Goal: Transaction & Acquisition: Book appointment/travel/reservation

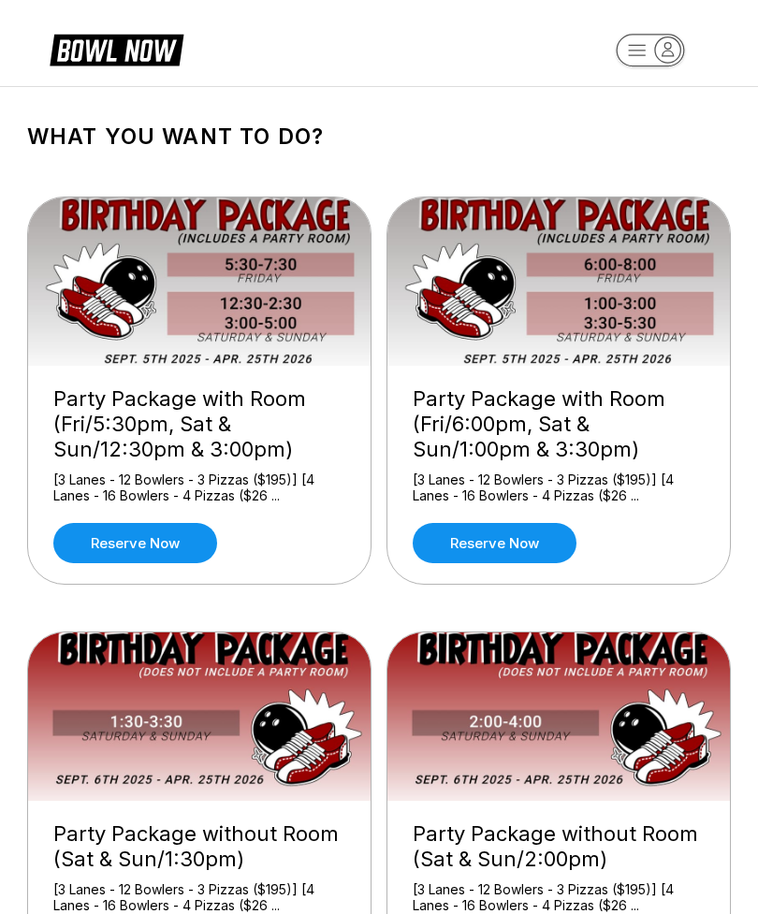
click at [529, 532] on link "Reserve now" at bounding box center [495, 543] width 164 height 40
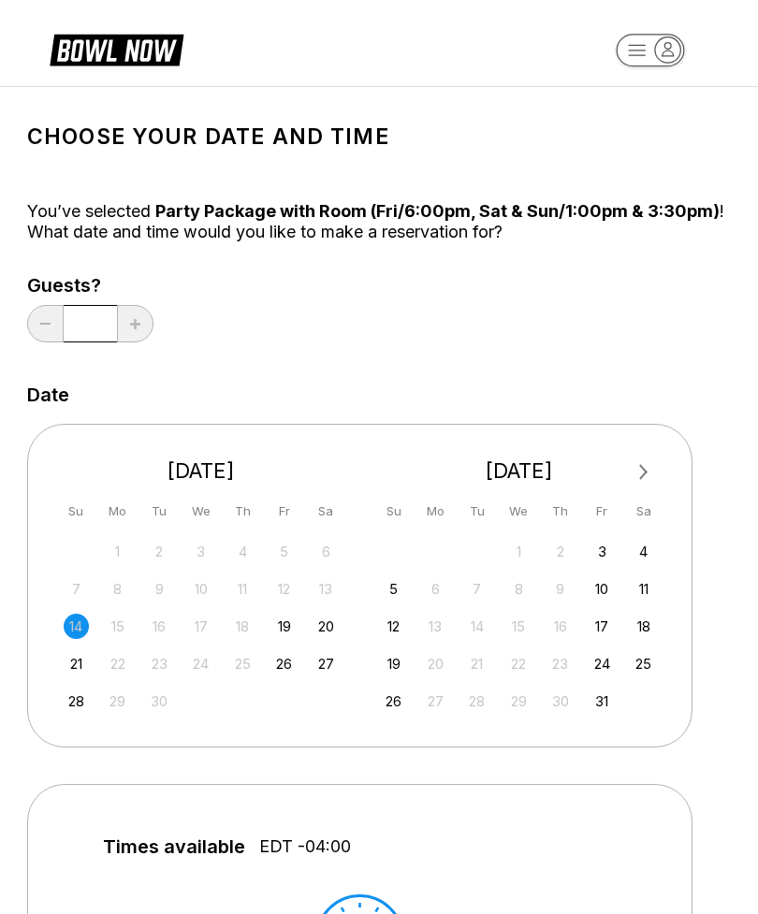
click at [316, 665] on div "27" at bounding box center [325, 663] width 25 height 25
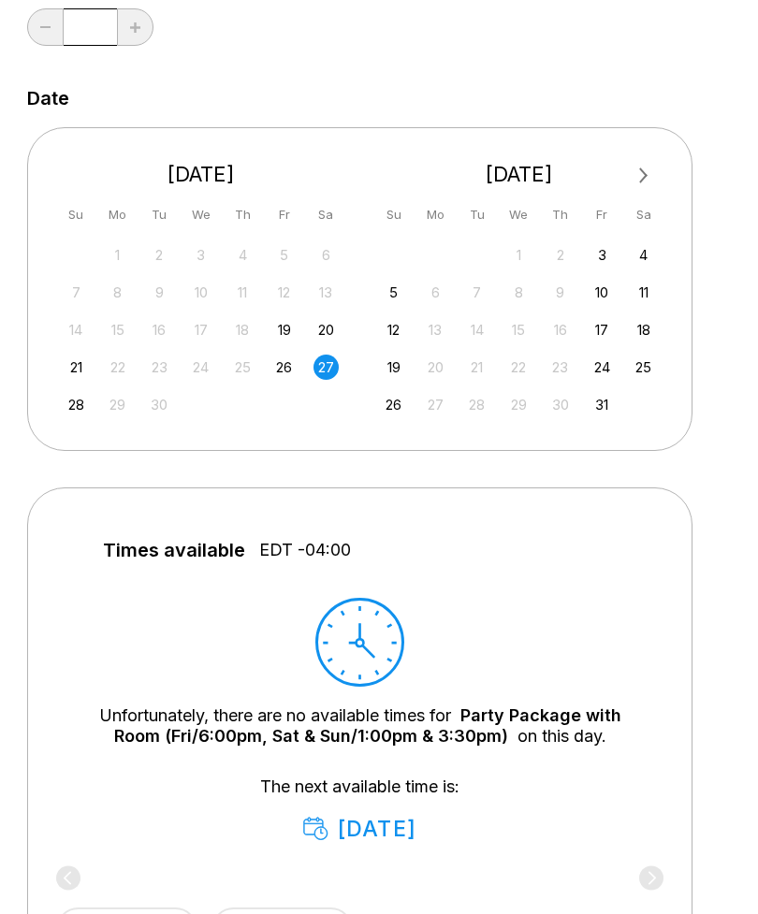
scroll to position [329, 0]
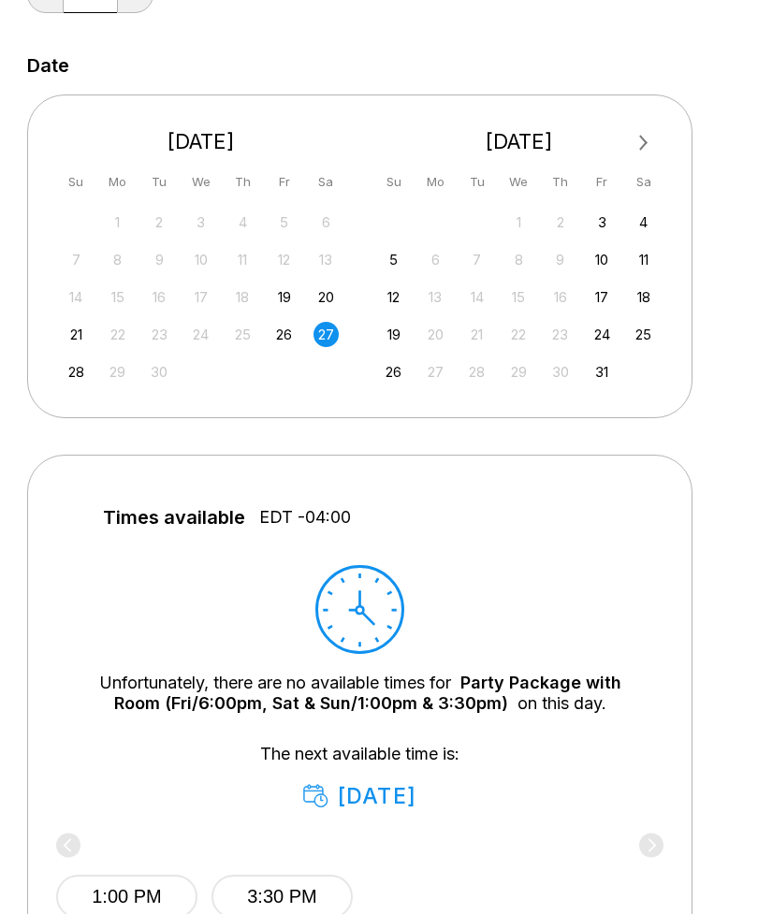
click at [289, 339] on div "26" at bounding box center [283, 334] width 25 height 25
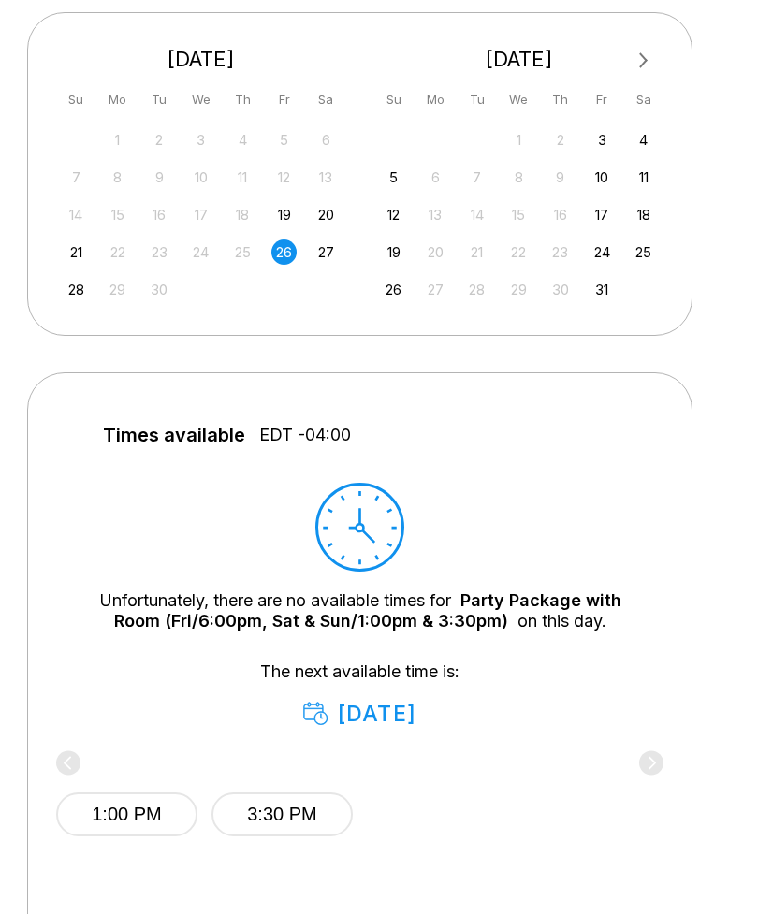
scroll to position [390, 0]
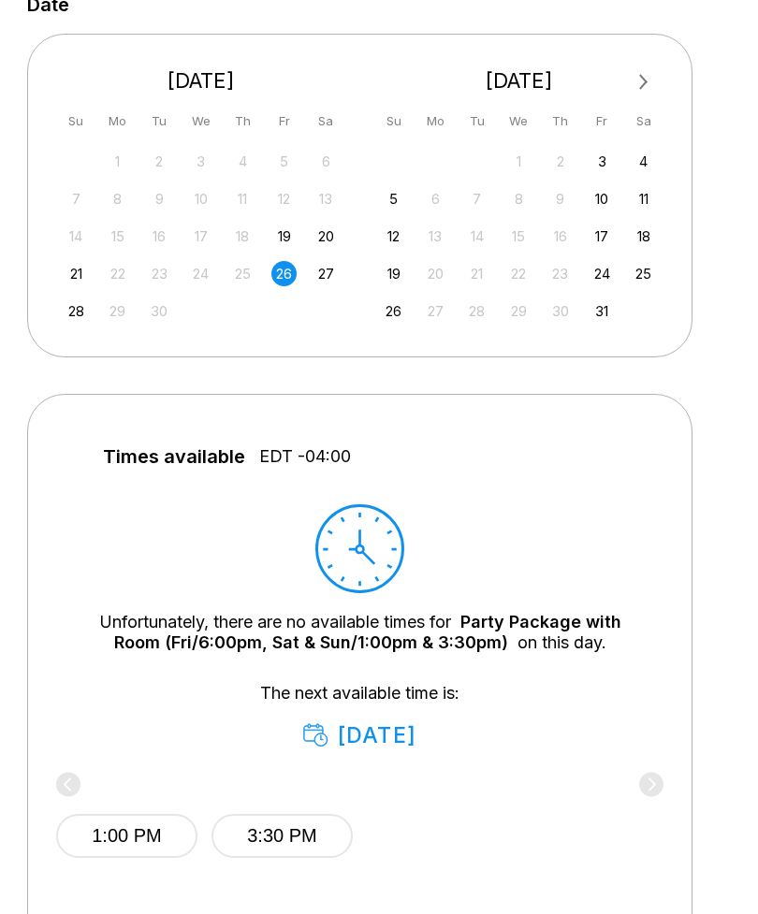
click at [76, 334] on div "Next Month [DATE] Su Mo Tu We Th Fr Sa 31 1 2 3 4 5 6 7 8 9 10 11 12 13 14 15 1…" at bounding box center [359, 195] width 665 height 323
click at [80, 321] on div "28" at bounding box center [76, 310] width 25 height 25
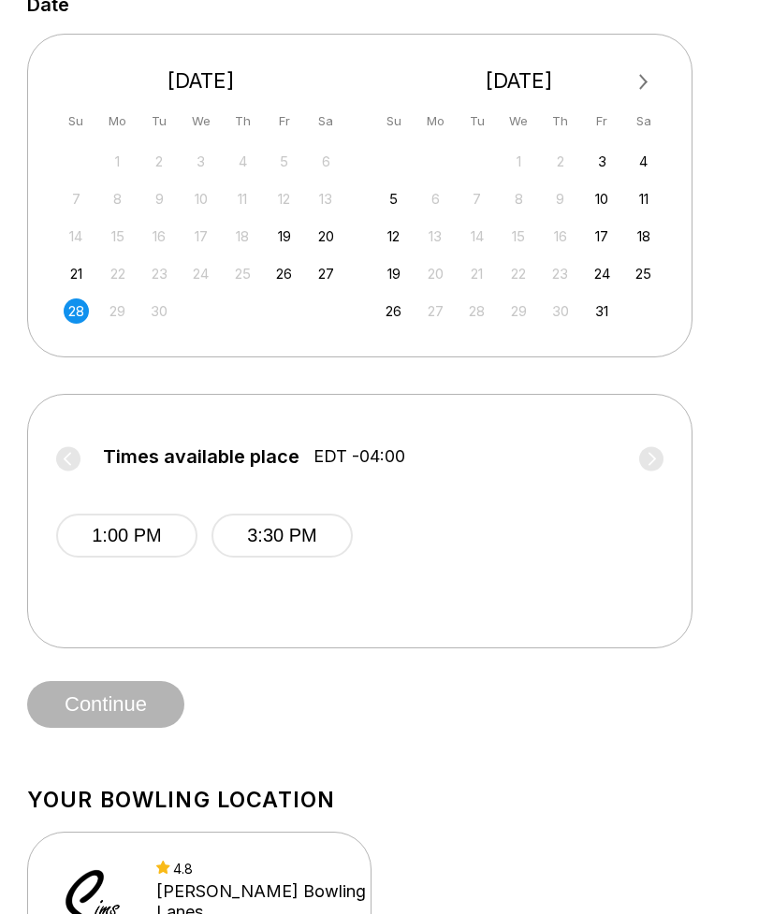
click at [319, 545] on button "3:30 PM" at bounding box center [281, 536] width 141 height 44
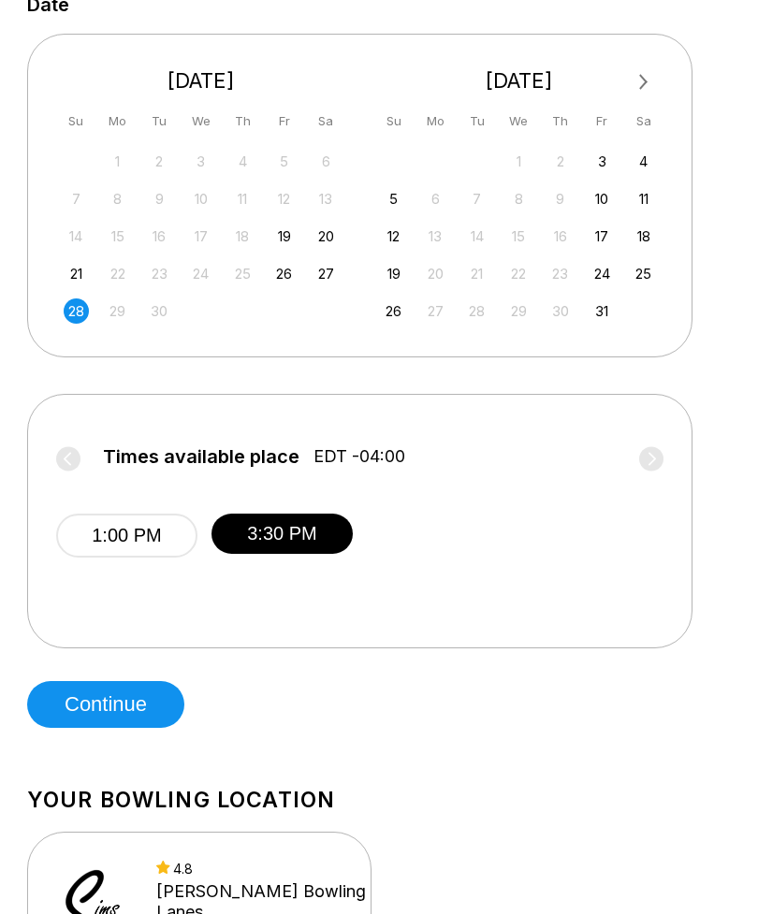
click at [119, 690] on button "Continue" at bounding box center [105, 704] width 157 height 47
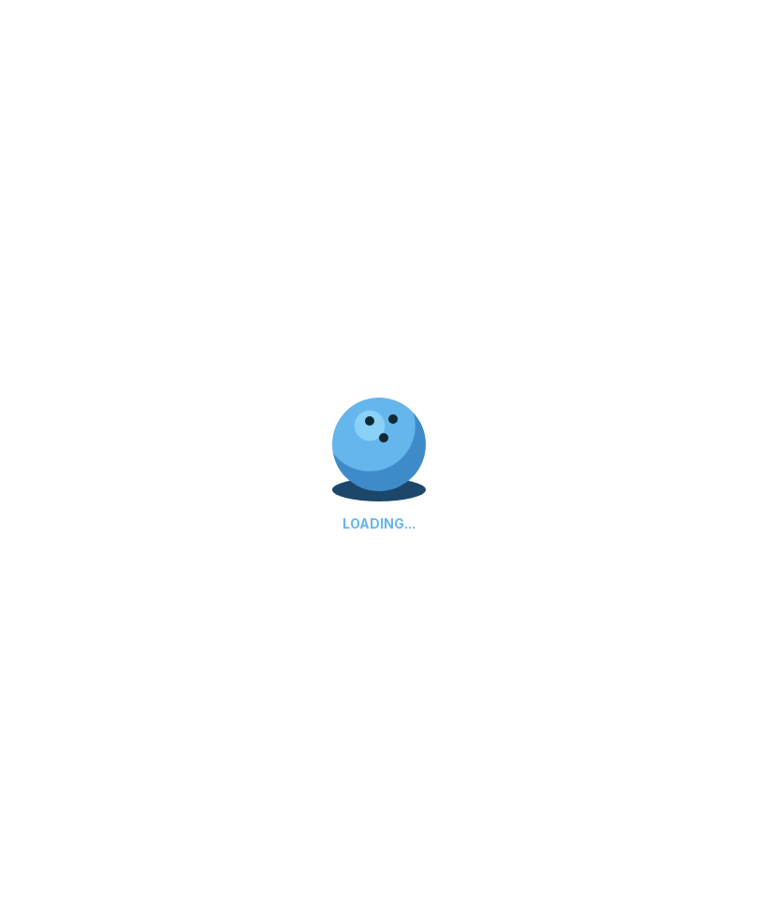
select select "**"
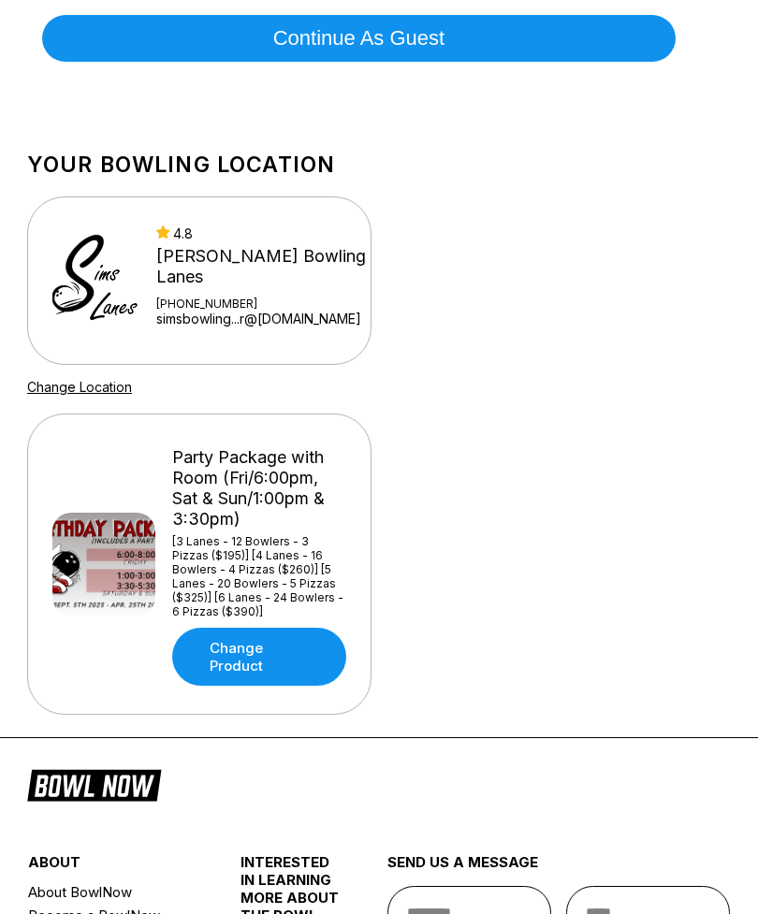
scroll to position [789, 0]
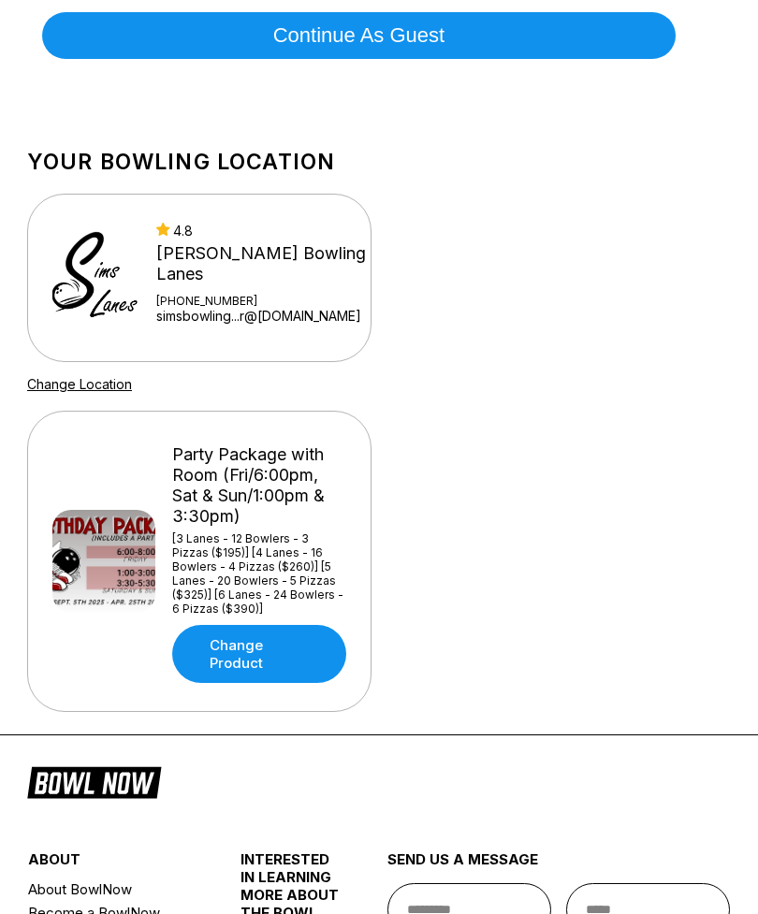
click at [195, 673] on link "Change Product" at bounding box center [259, 655] width 174 height 58
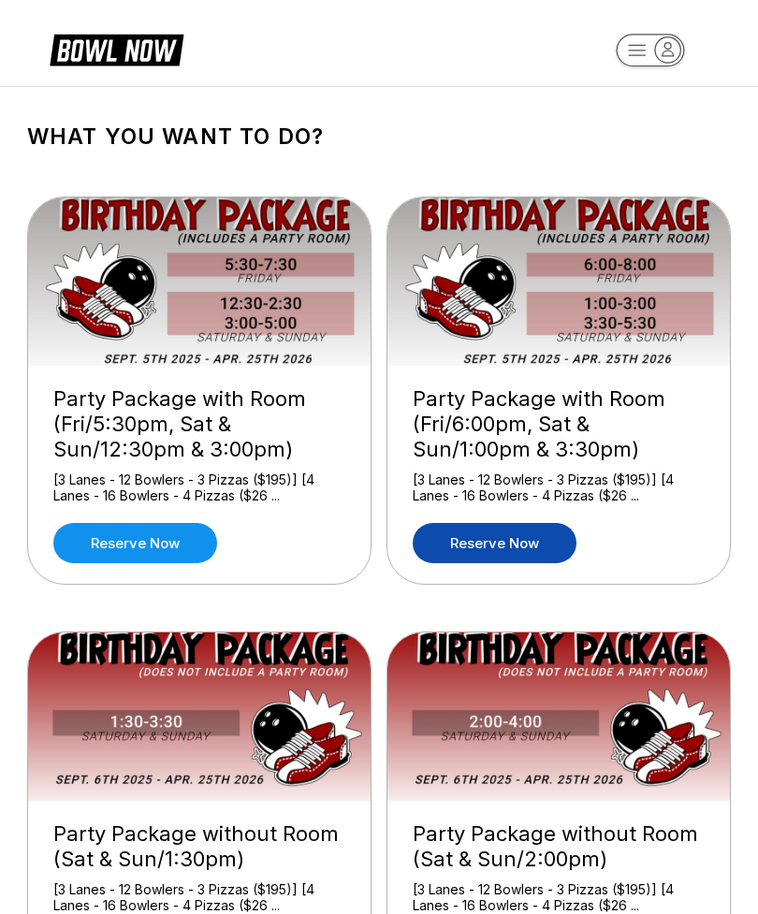
click at [154, 530] on link "Reserve now" at bounding box center [135, 543] width 164 height 40
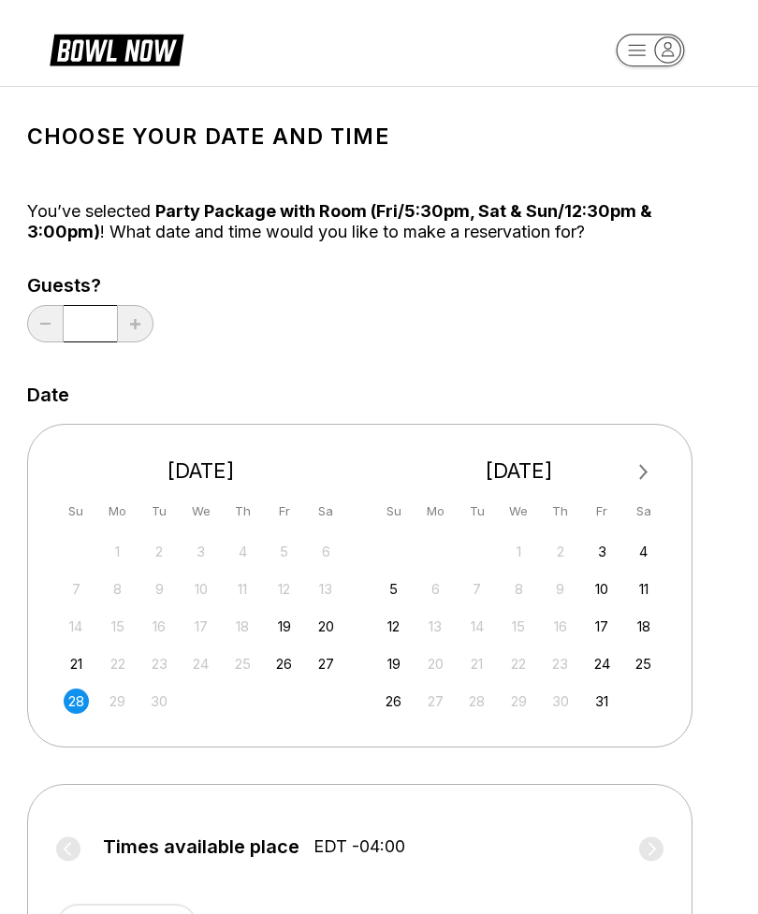
click at [329, 659] on div "27" at bounding box center [325, 663] width 25 height 25
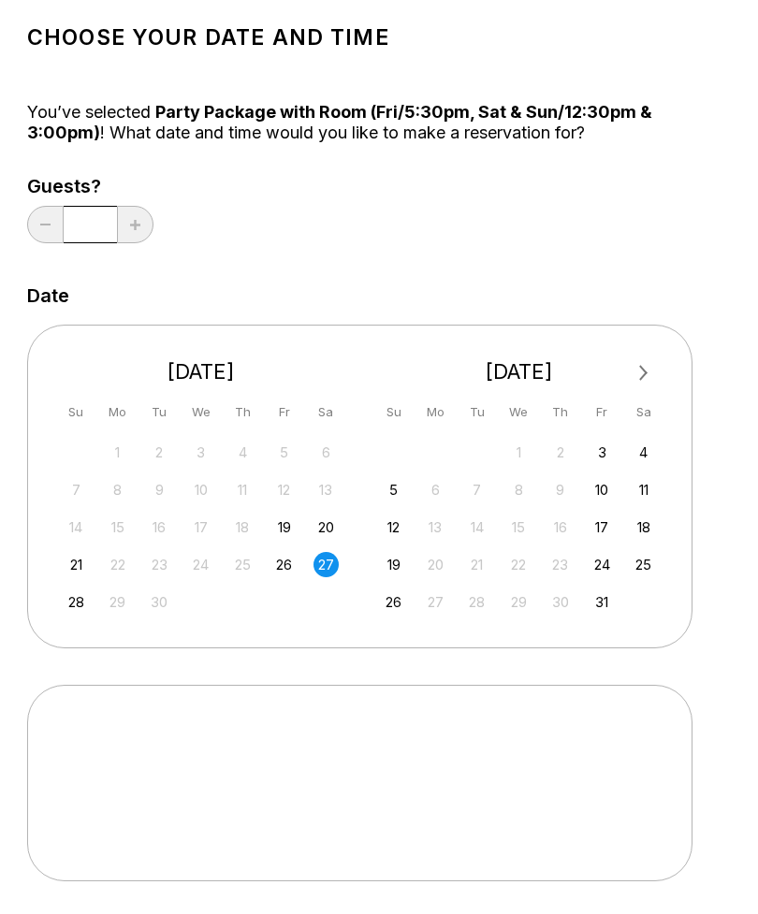
scroll to position [99, 0]
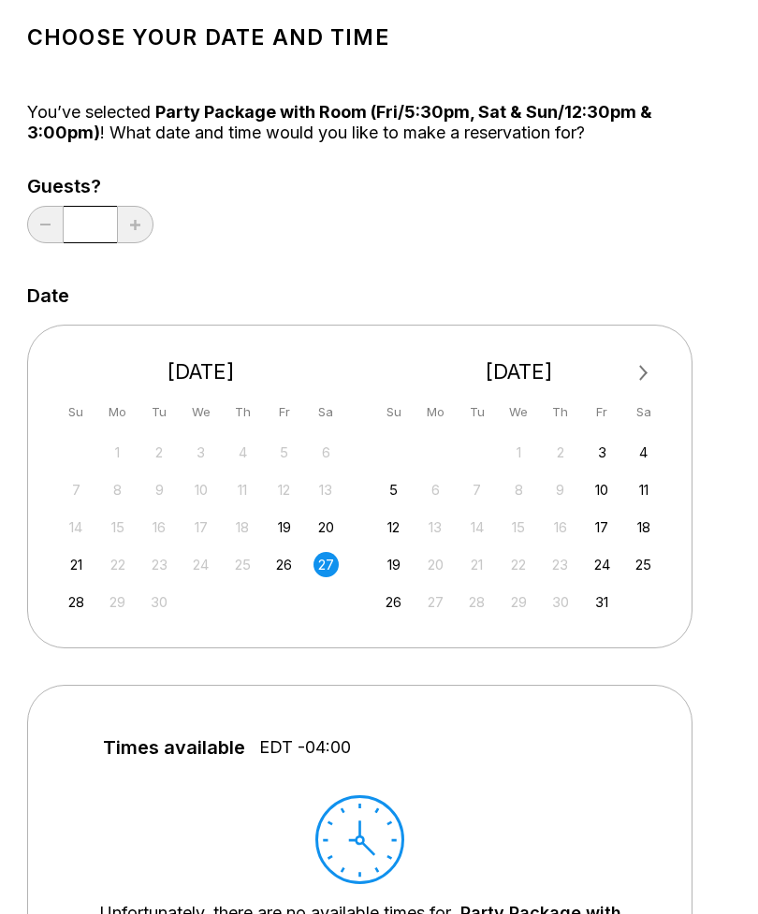
click at [281, 560] on div "26" at bounding box center [283, 564] width 25 height 25
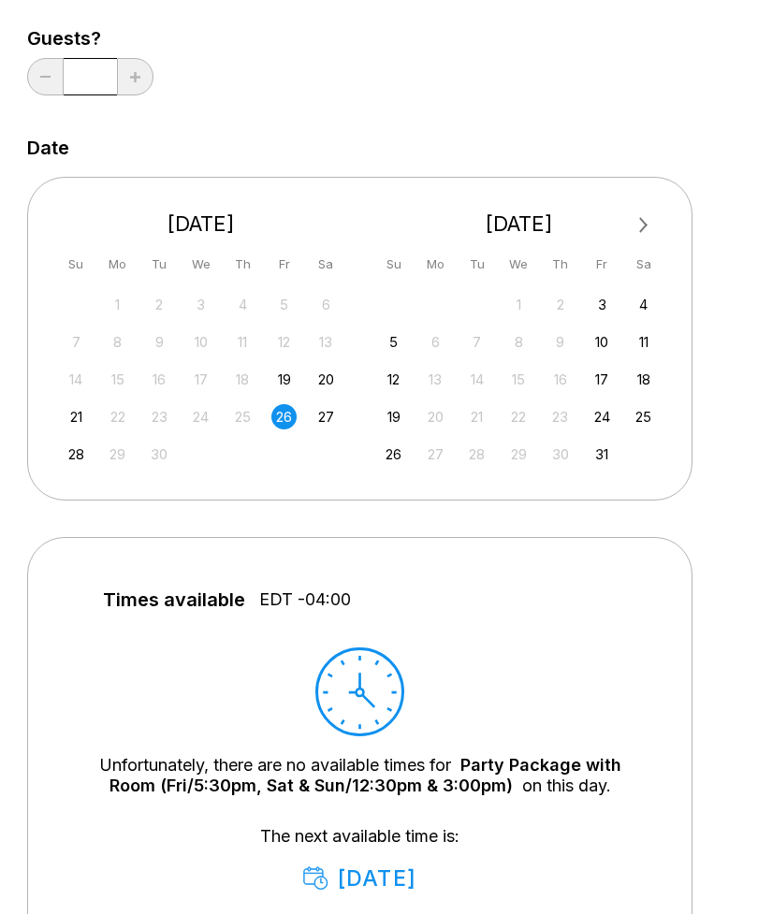
scroll to position [291, 0]
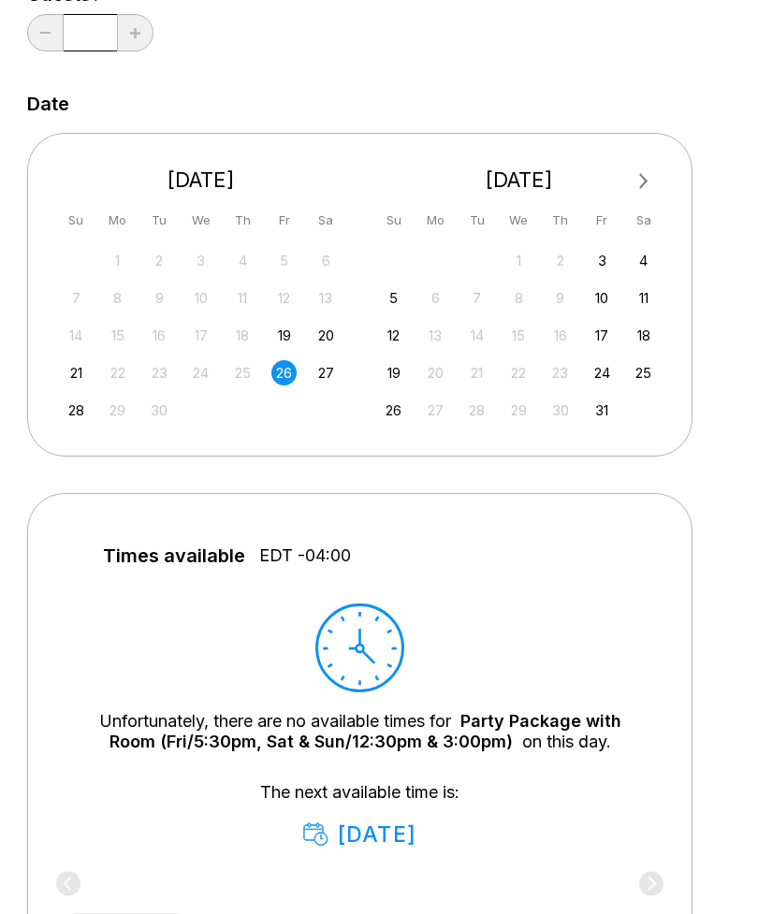
click at [77, 415] on div "28" at bounding box center [76, 410] width 25 height 25
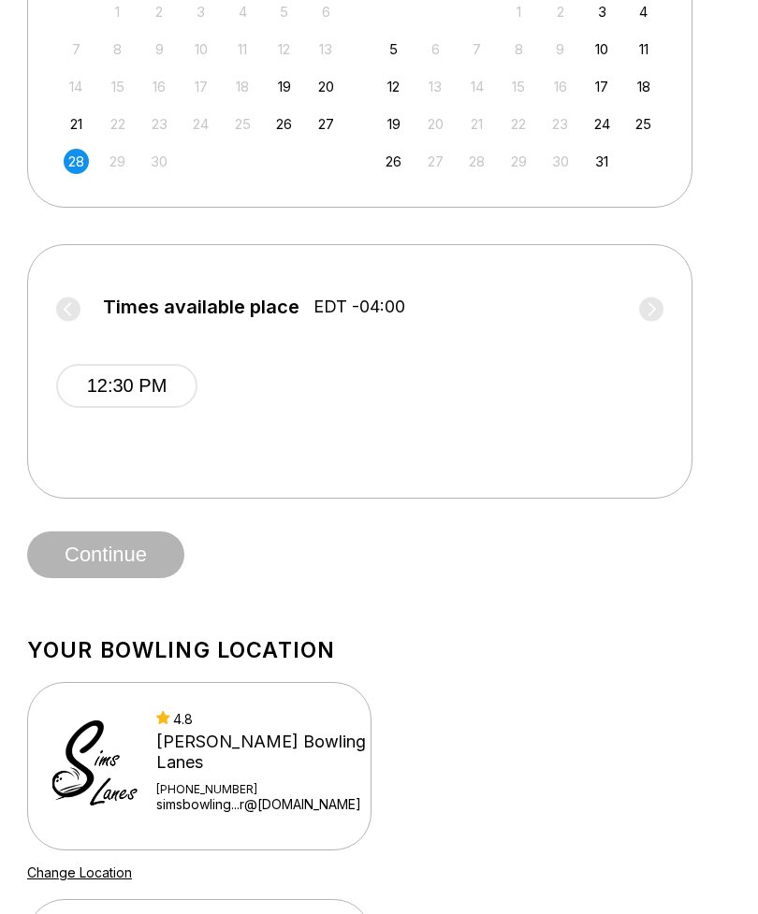
scroll to position [535, 0]
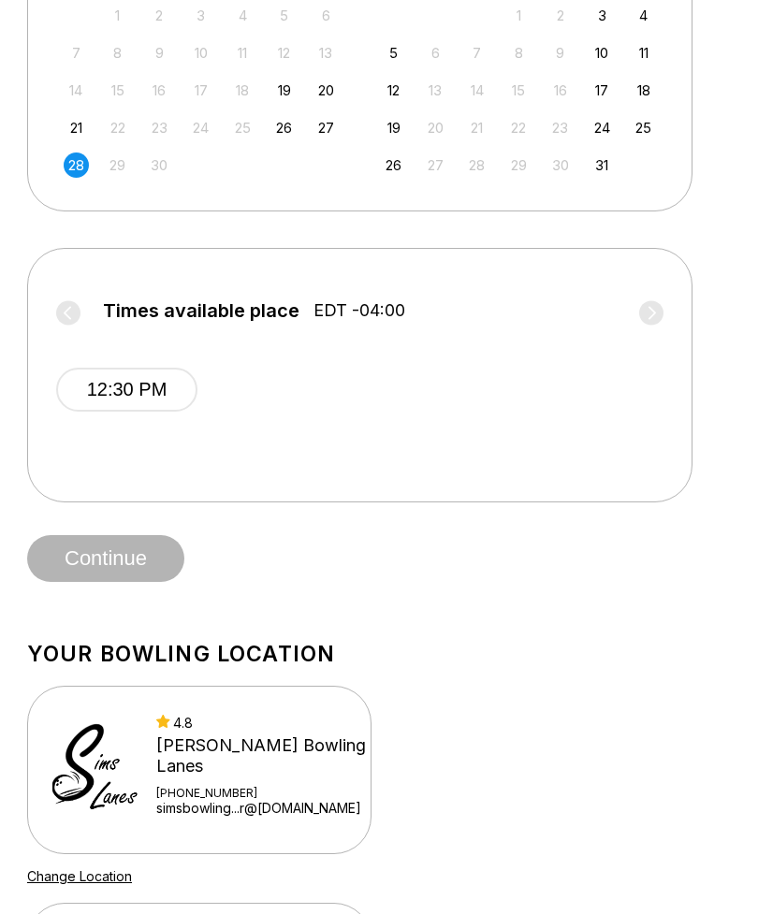
click at [142, 393] on button "12:30 PM" at bounding box center [126, 391] width 141 height 44
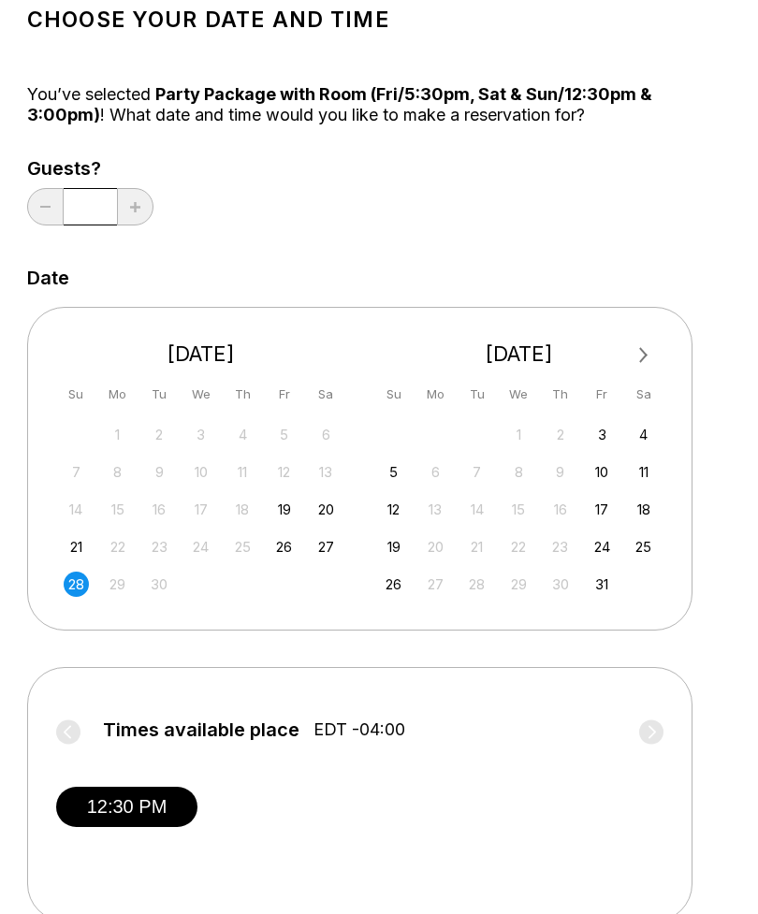
scroll to position [0, 0]
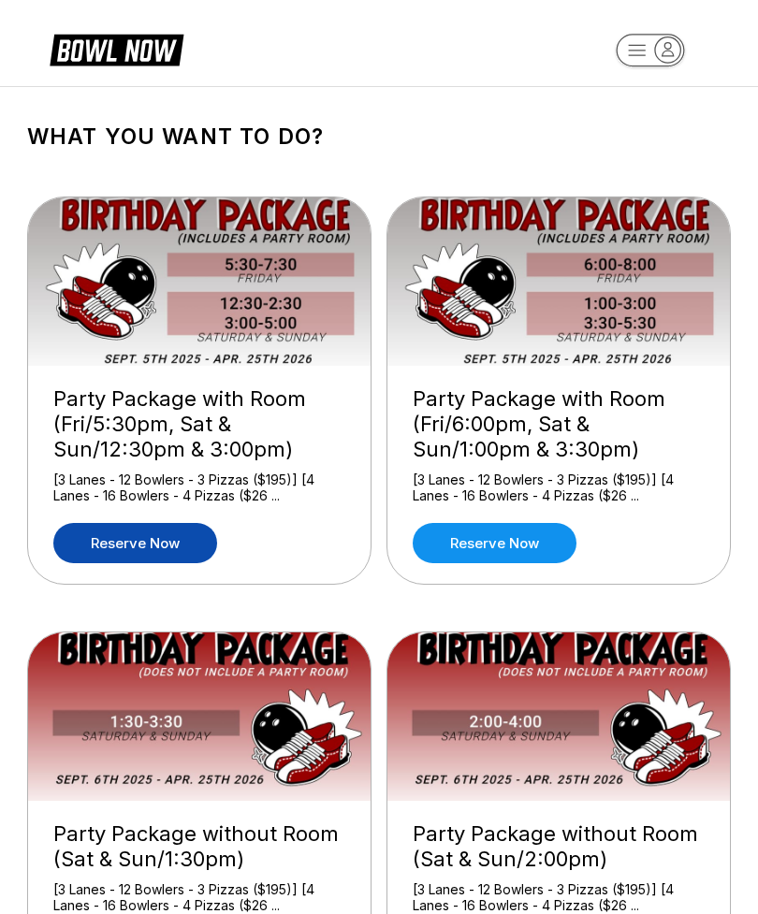
click at [530, 543] on link "Reserve now" at bounding box center [495, 543] width 164 height 40
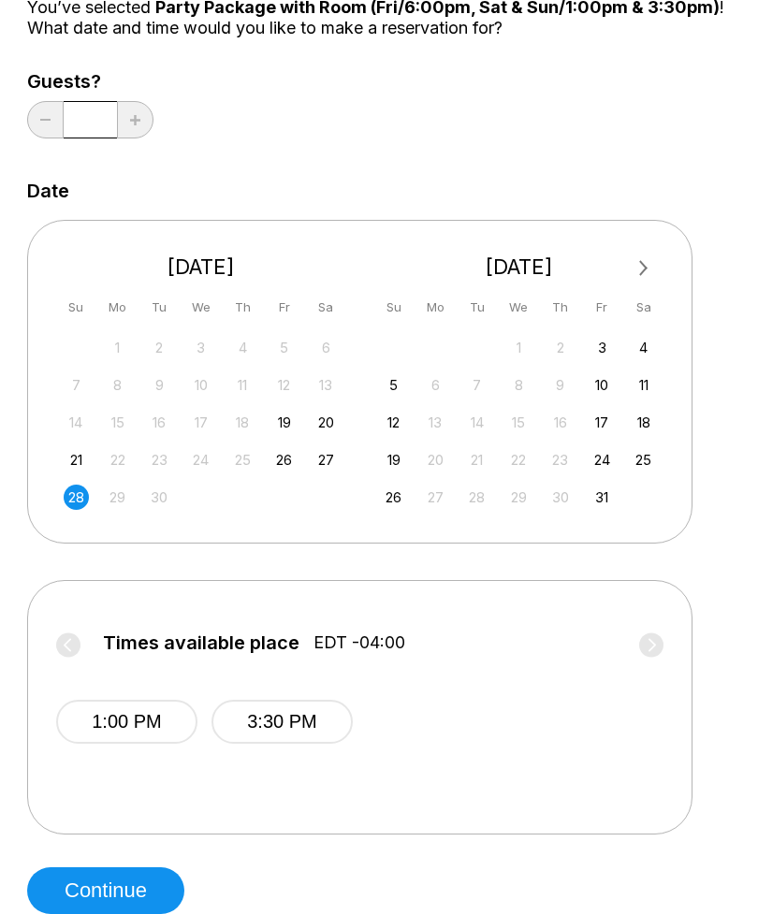
scroll to position [230, 0]
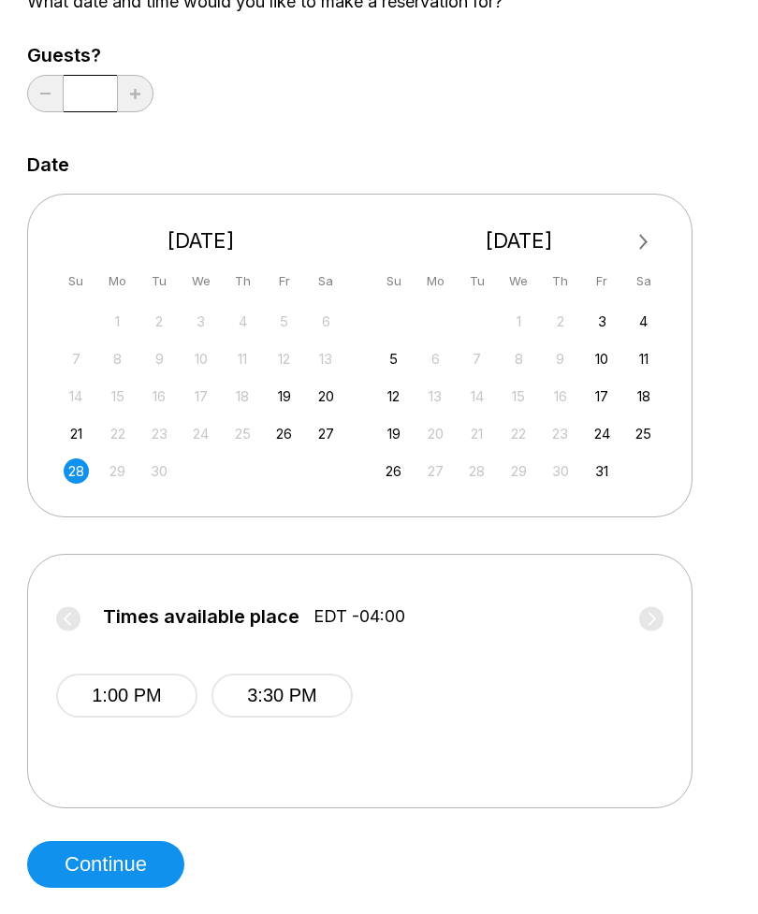
click at [334, 432] on div "27" at bounding box center [325, 433] width 25 height 25
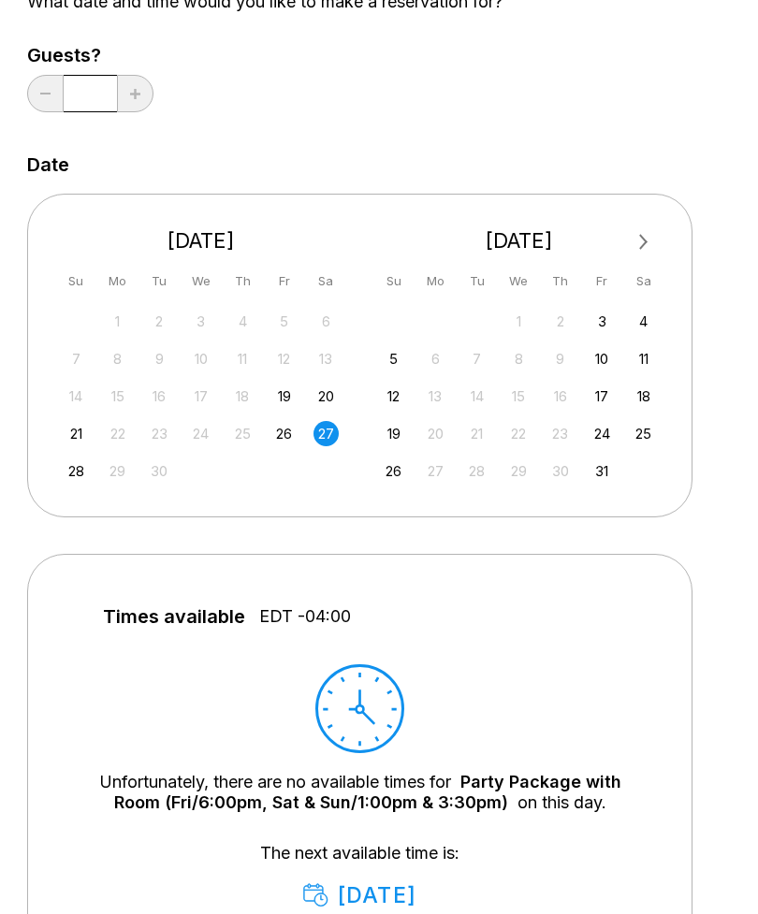
click at [283, 432] on div "26" at bounding box center [283, 433] width 25 height 25
click at [325, 397] on div "20" at bounding box center [325, 396] width 25 height 25
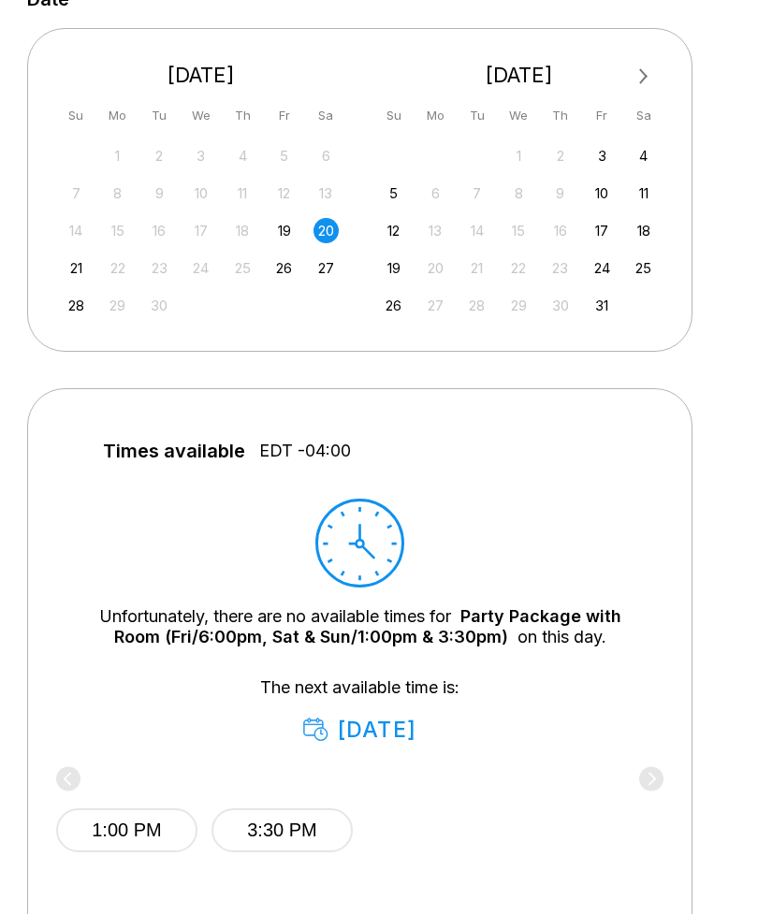
scroll to position [436, 0]
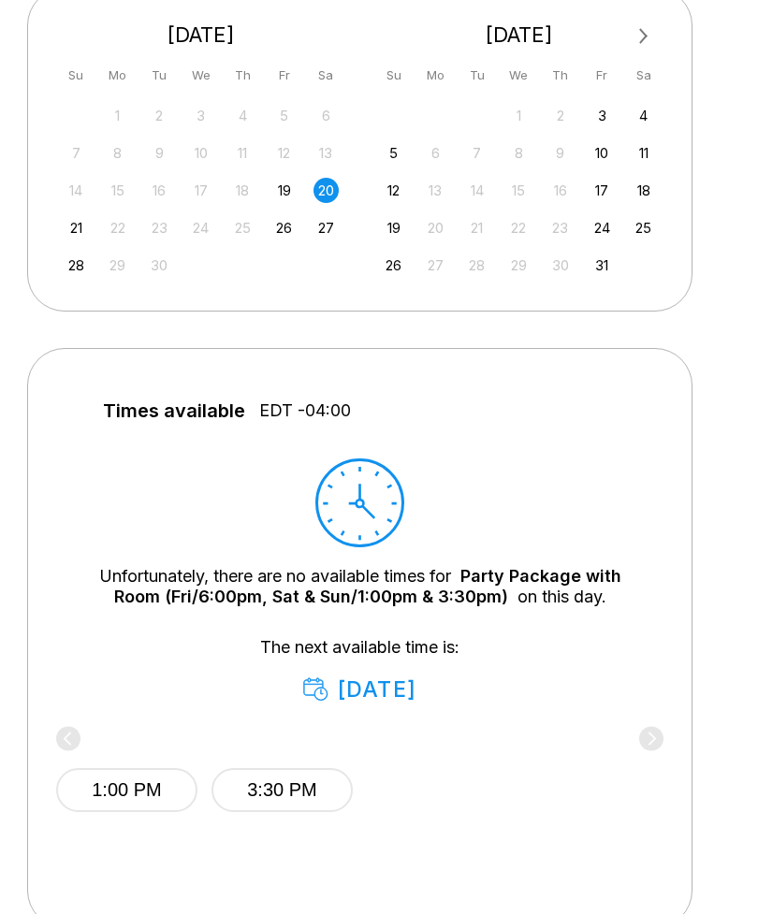
click at [77, 223] on div "21" at bounding box center [76, 227] width 25 height 25
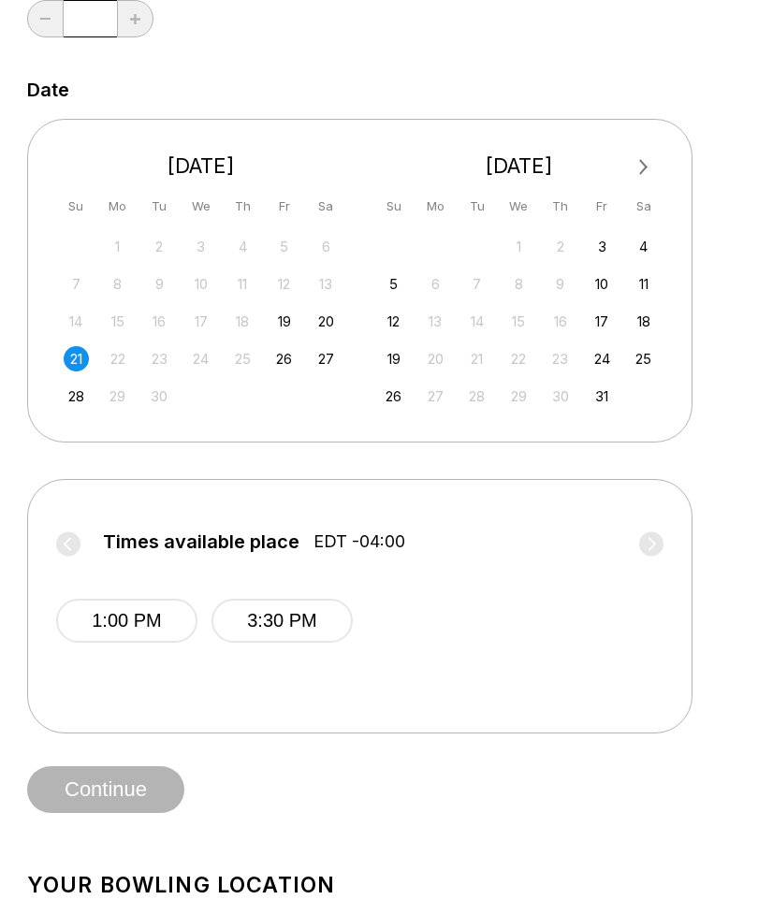
scroll to position [304, 0]
click at [326, 356] on div "27" at bounding box center [325, 359] width 25 height 25
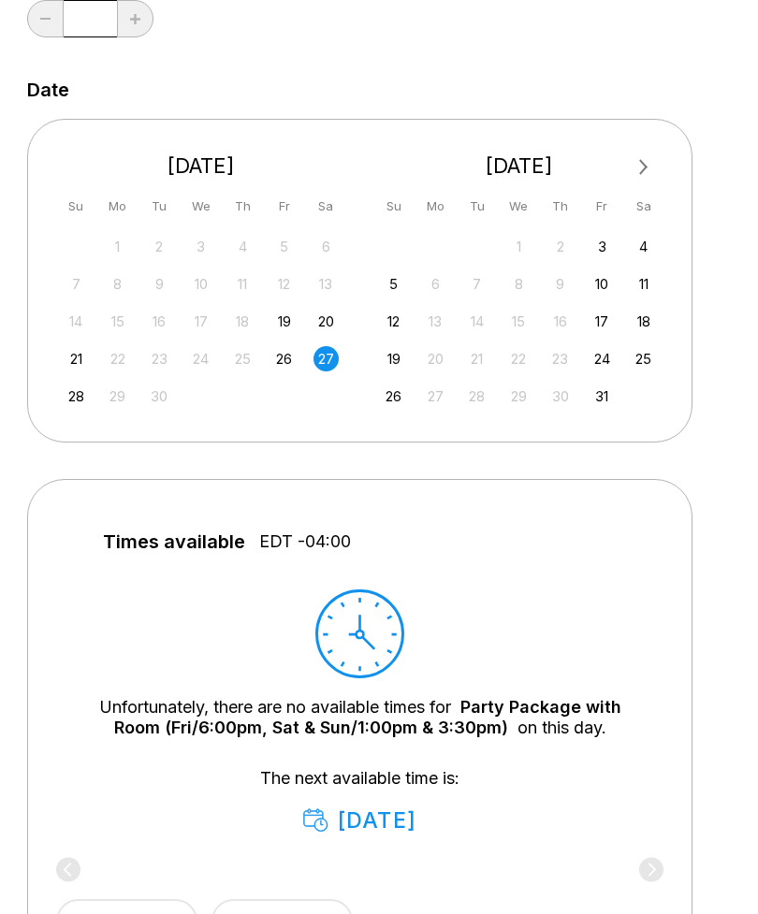
click at [74, 349] on div "21" at bounding box center [76, 358] width 25 height 25
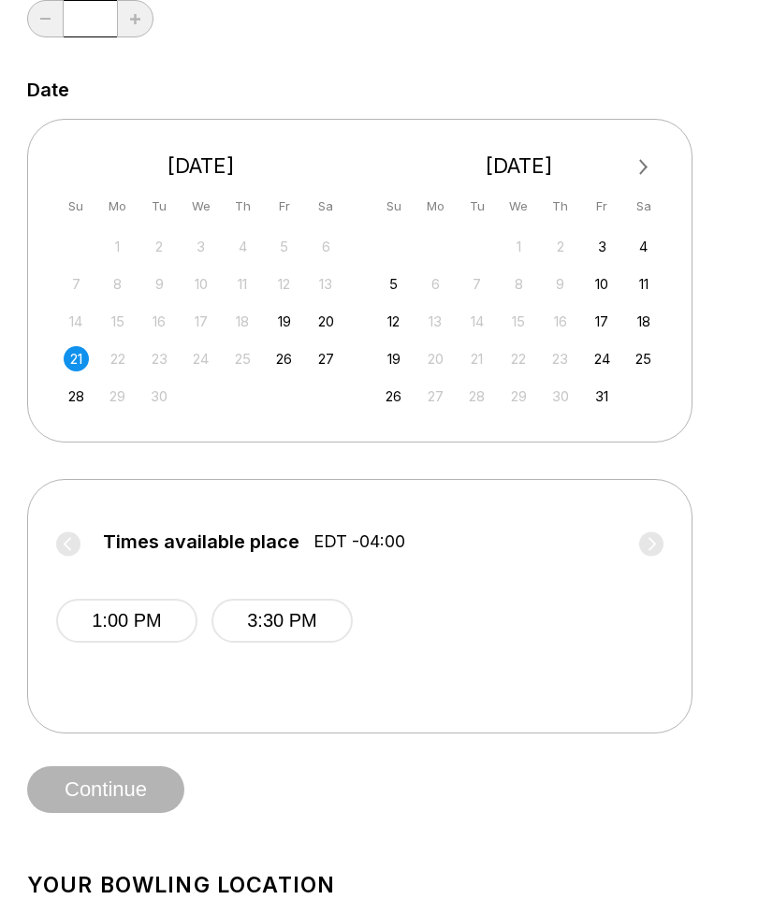
click at [326, 359] on div "27" at bounding box center [325, 358] width 25 height 25
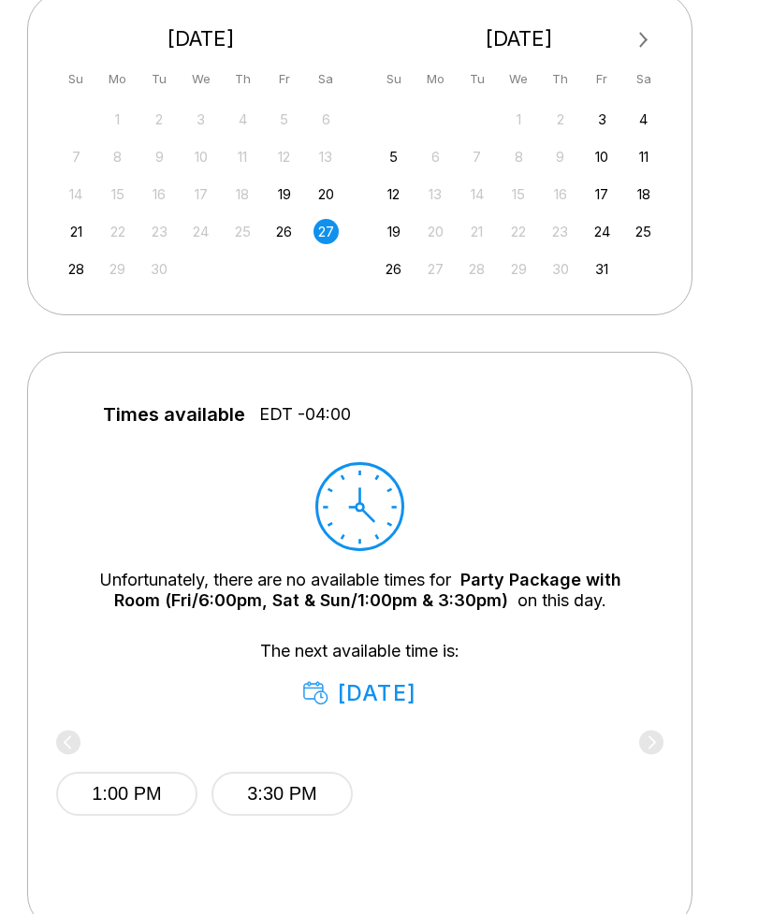
scroll to position [431, 0]
click at [67, 261] on div "28" at bounding box center [76, 269] width 25 height 25
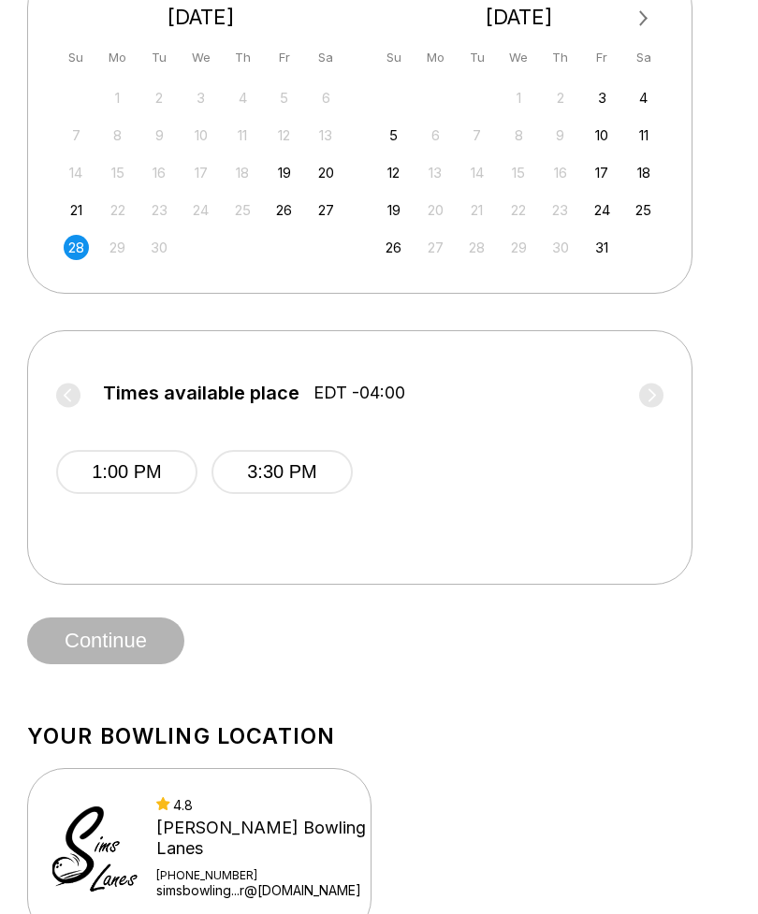
scroll to position [454, 0]
click at [227, 470] on button "3:30 PM" at bounding box center [281, 472] width 141 height 44
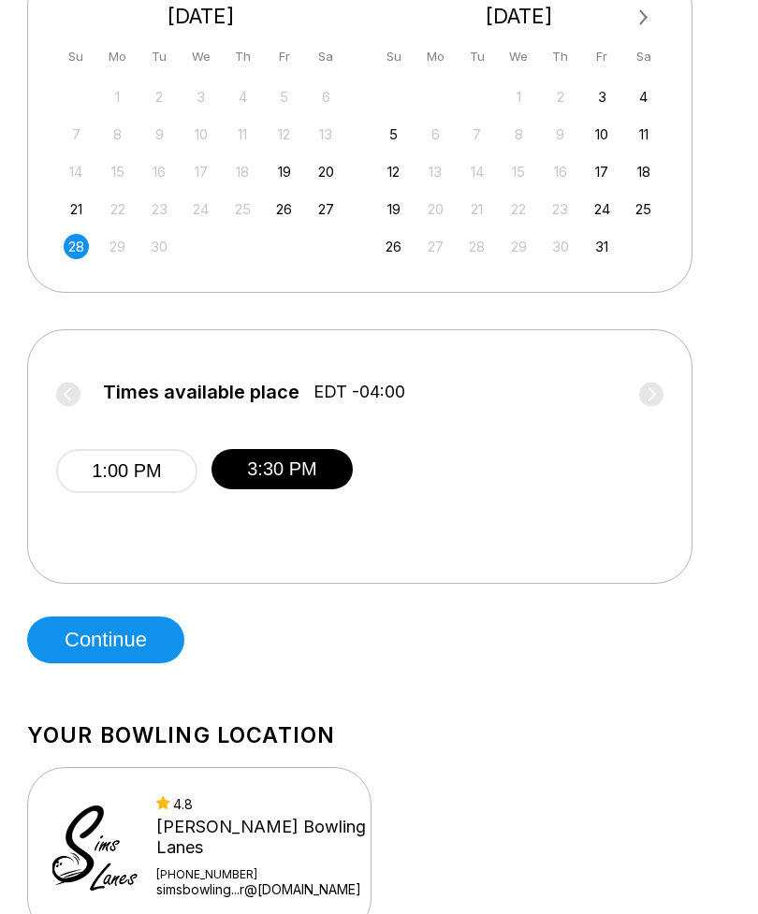
click at [81, 635] on button "Continue" at bounding box center [105, 640] width 157 height 47
select select "**"
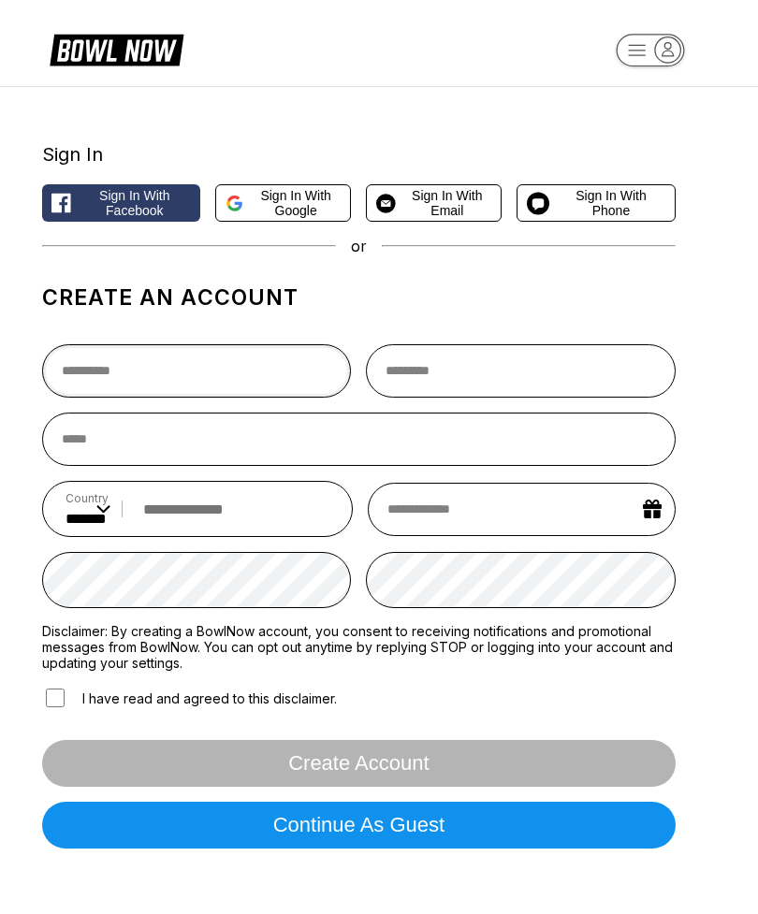
click at [90, 371] on input "text" at bounding box center [196, 370] width 309 height 53
type input "*****"
click at [588, 368] on input "text" at bounding box center [520, 370] width 309 height 53
type input "*****"
click at [169, 441] on input "email" at bounding box center [358, 439] width 633 height 53
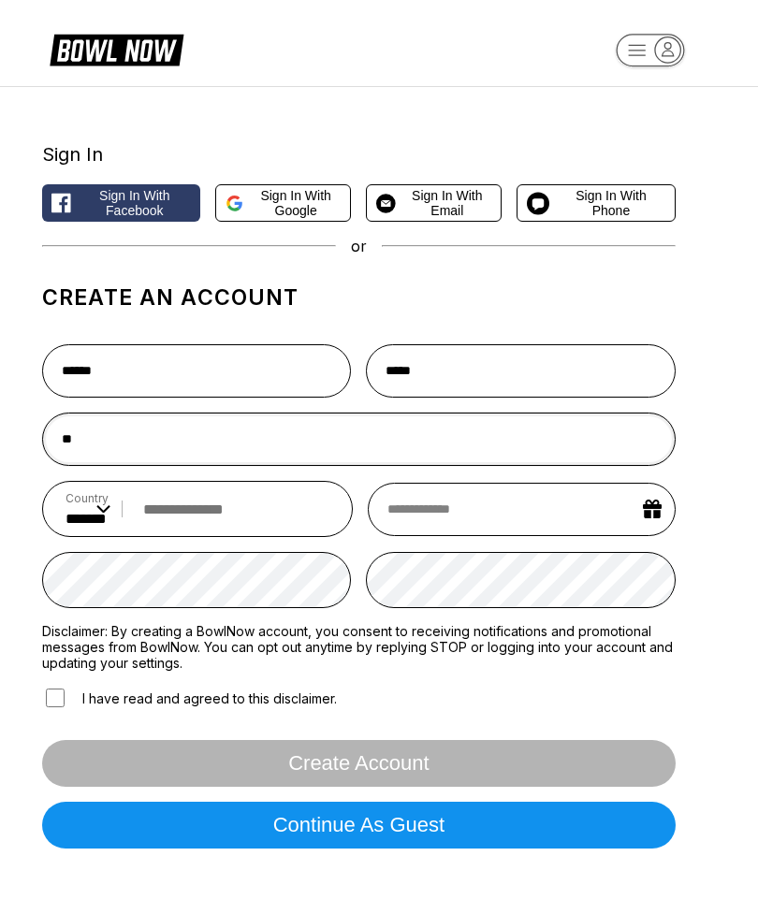
type input "*"
type input "**********"
click at [189, 519] on input "tel" at bounding box center [232, 509] width 196 height 35
type input "**********"
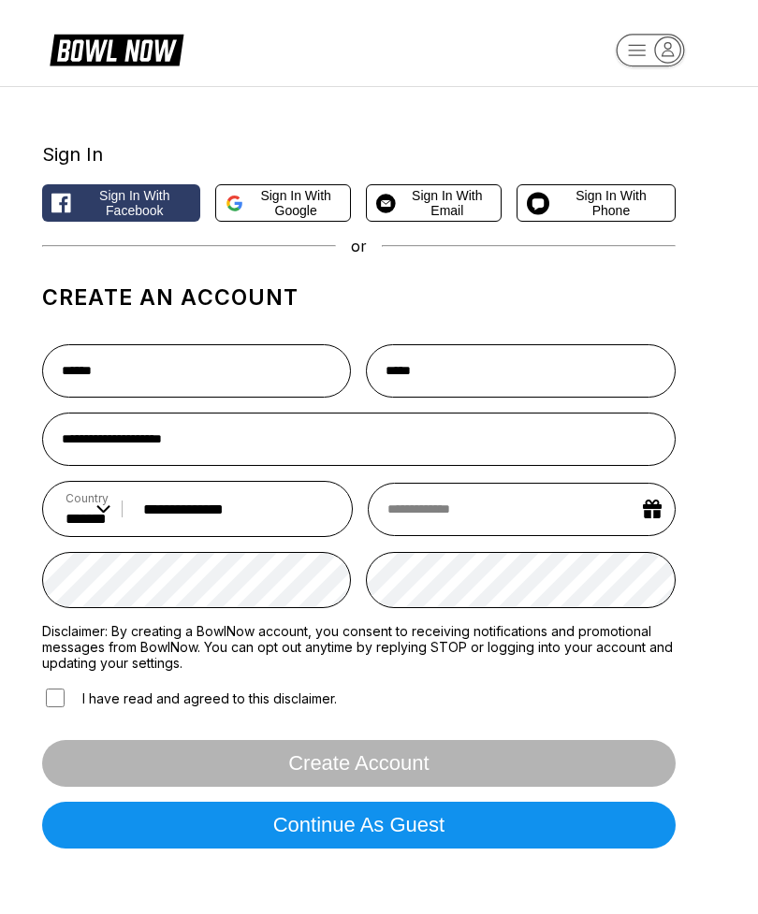
click at [558, 516] on input "text" at bounding box center [522, 509] width 308 height 53
select select "*"
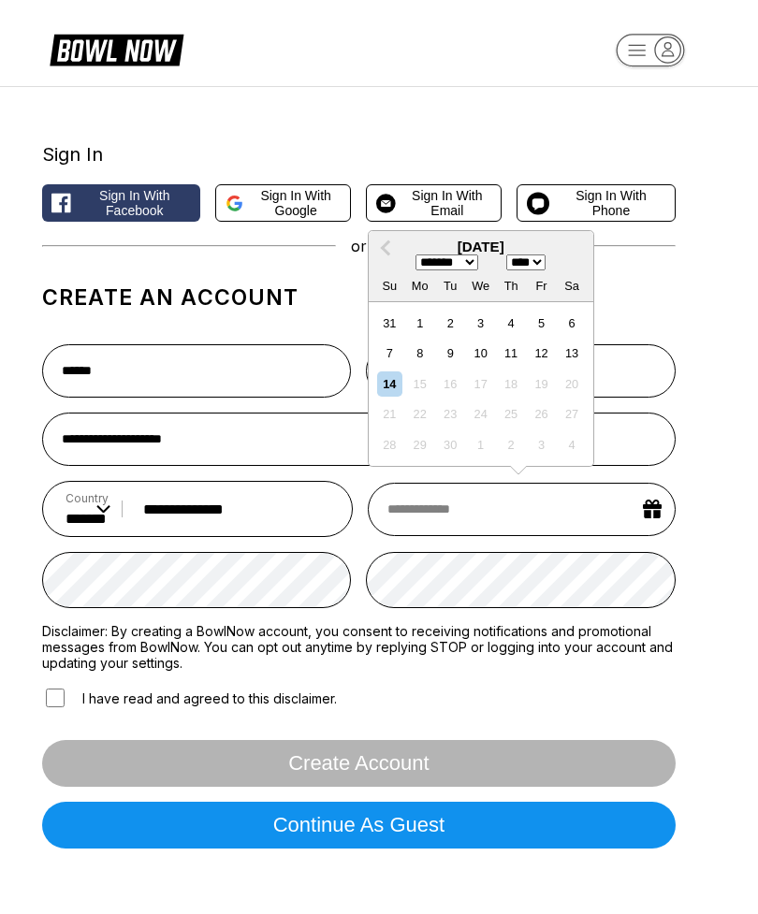
click at [543, 266] on select "**** **** **** **** **** **** **** **** **** **** **** **** **** **** **** ****…" at bounding box center [525, 262] width 39 height 16
select select "****"
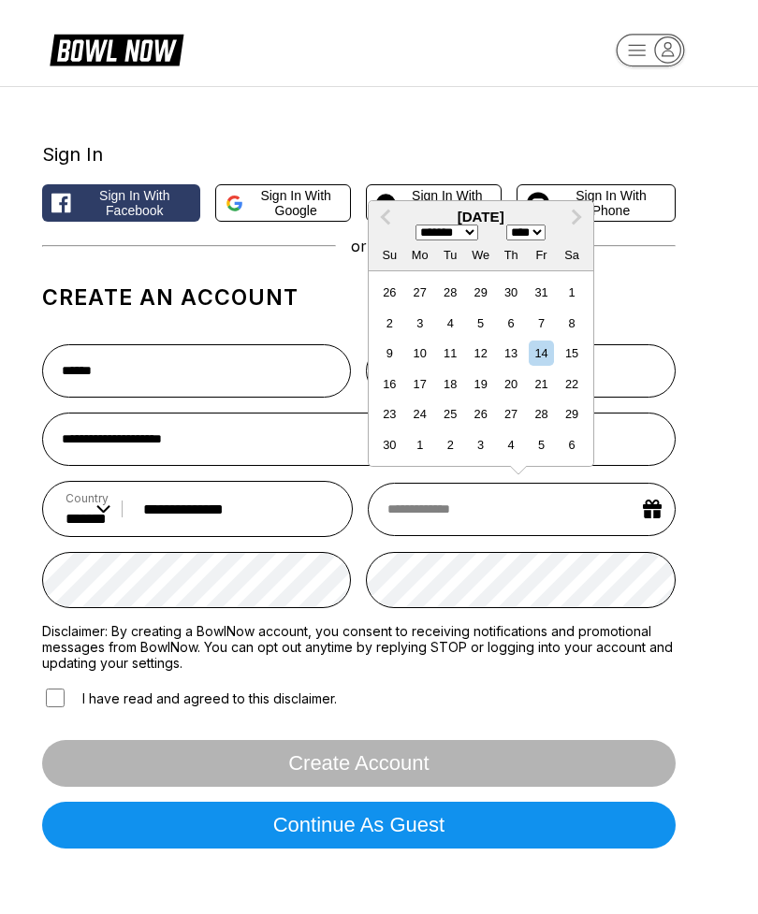
click at [458, 240] on select "******* ******** ***** ***** *** **** **** ****** ********* ******* ******** **…" at bounding box center [446, 233] width 63 height 16
select select "*"
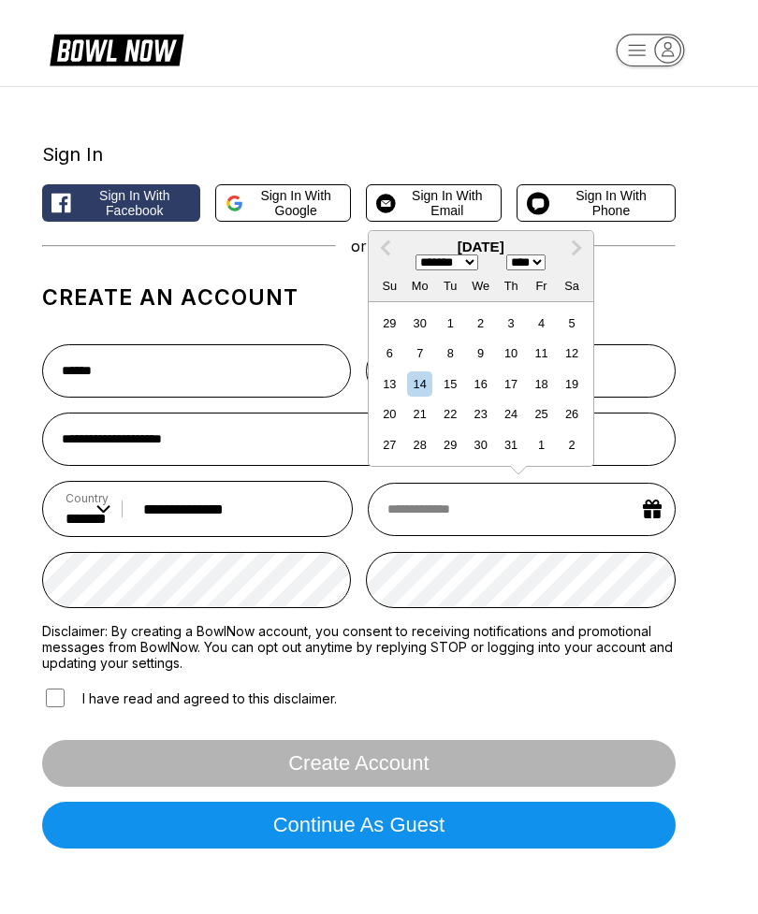
click at [534, 394] on div "18" at bounding box center [541, 383] width 25 height 25
type input "**********"
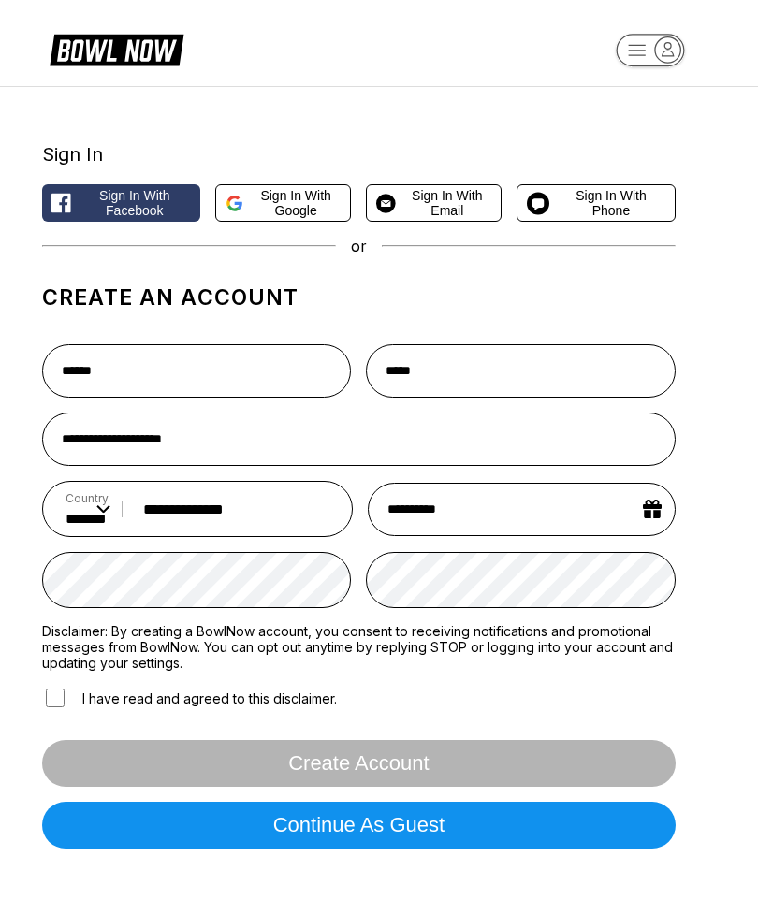
click at [725, 397] on div "**********" at bounding box center [379, 494] width 748 height 814
click at [744, 607] on div "**********" at bounding box center [379, 494] width 748 height 814
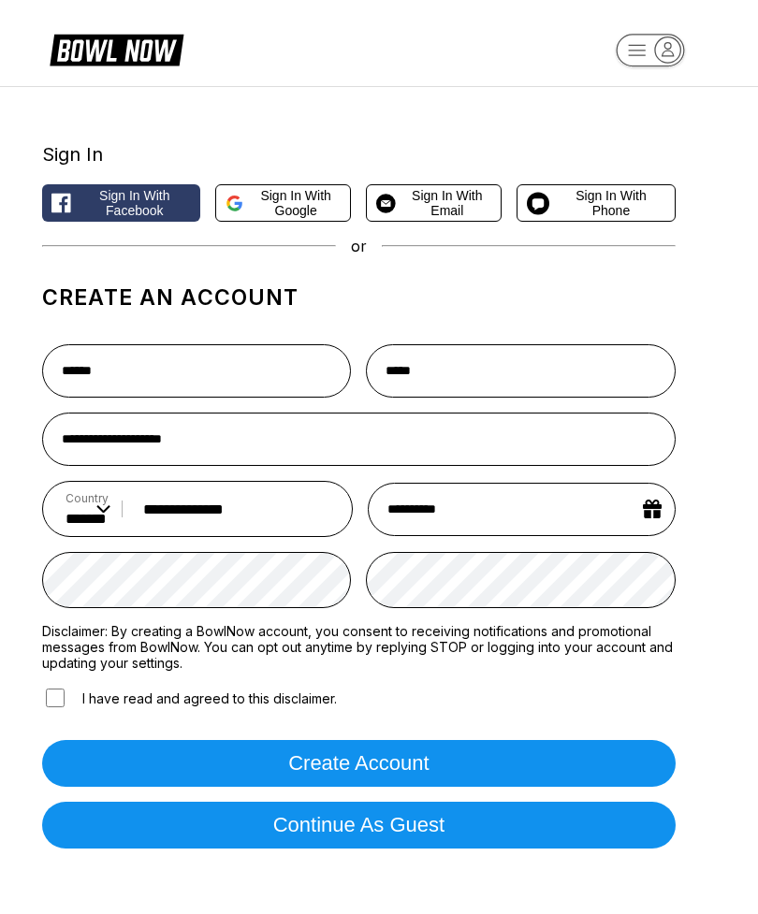
click at [118, 776] on button "Create account" at bounding box center [358, 763] width 633 height 47
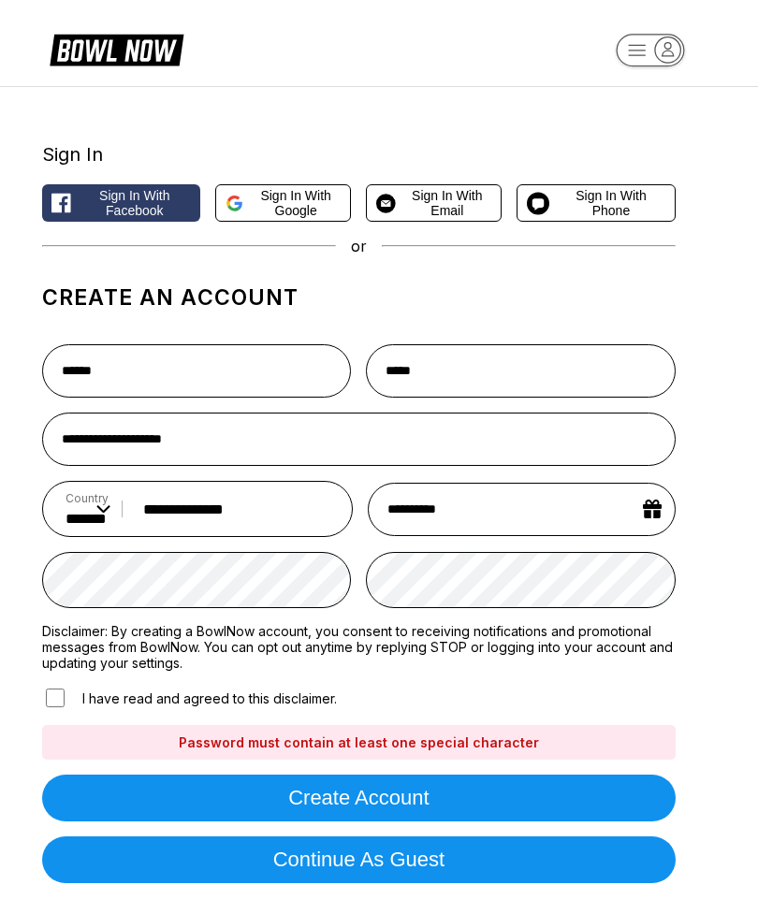
click at [726, 581] on div "**********" at bounding box center [379, 511] width 748 height 849
click at [551, 810] on button "Create account" at bounding box center [358, 798] width 633 height 47
click at [739, 600] on div "**********" at bounding box center [379, 511] width 748 height 849
click at [183, 806] on button "Create account" at bounding box center [358, 798] width 633 height 47
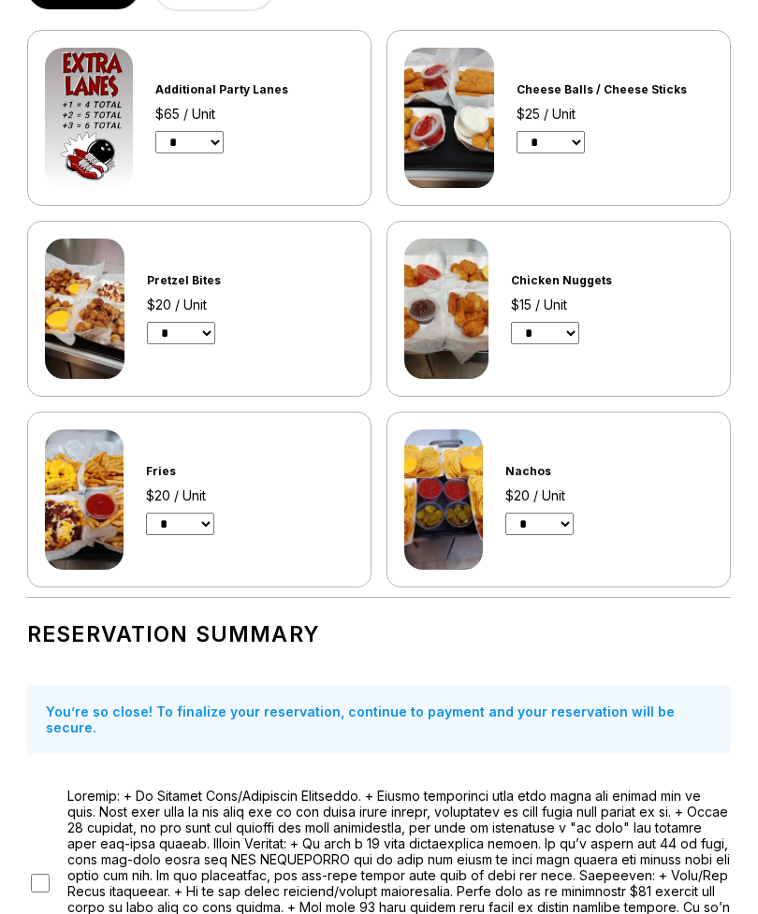
scroll to position [269, 0]
click at [549, 303] on div "$15 / Unit" at bounding box center [589, 305] width 157 height 16
click at [525, 325] on select "* * * *" at bounding box center [545, 333] width 68 height 22
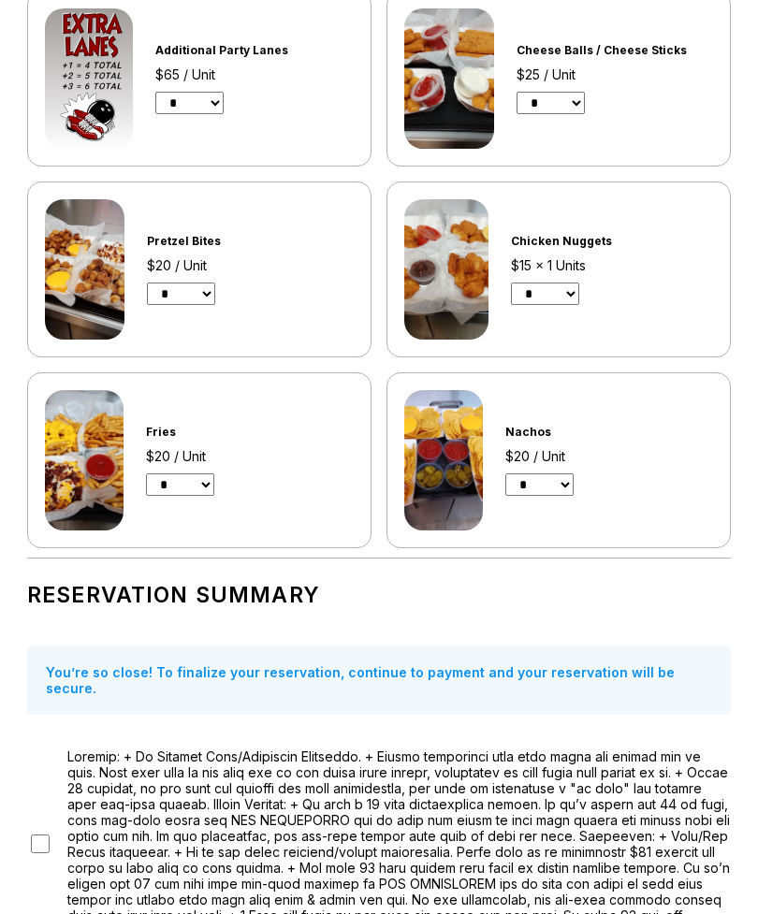
scroll to position [305, 0]
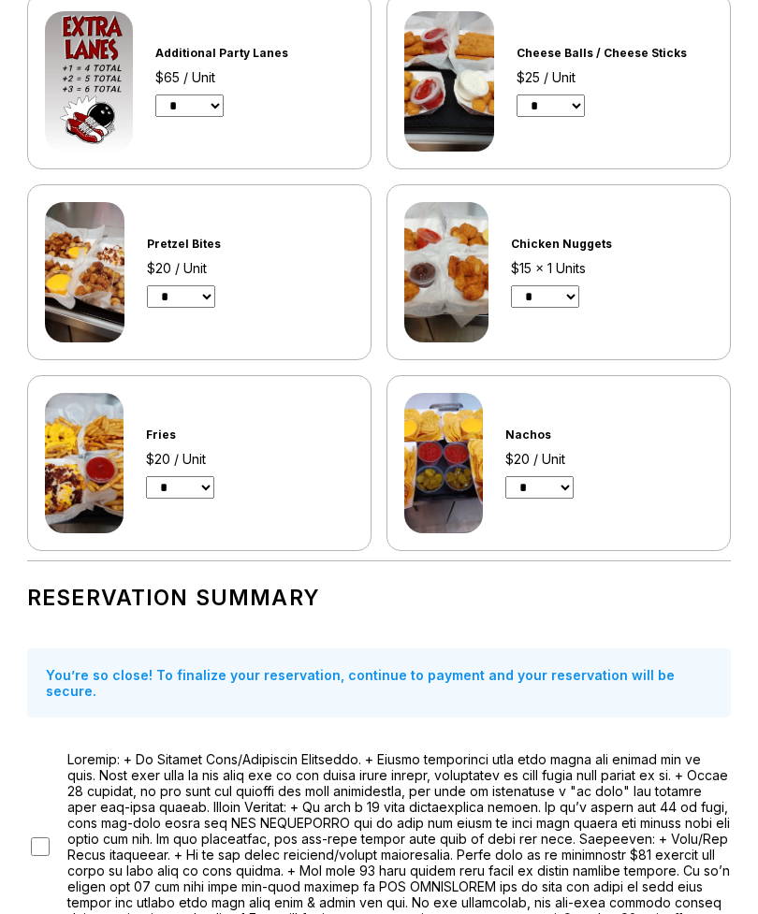
click at [532, 302] on select "* * * *" at bounding box center [545, 296] width 68 height 22
select select "*"
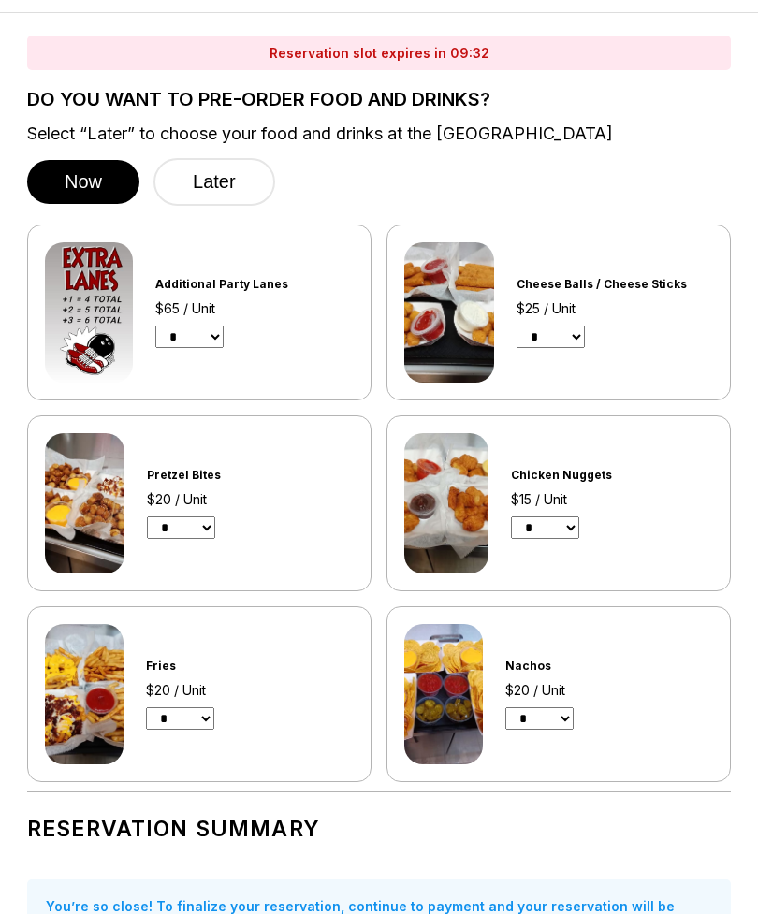
scroll to position [0, 0]
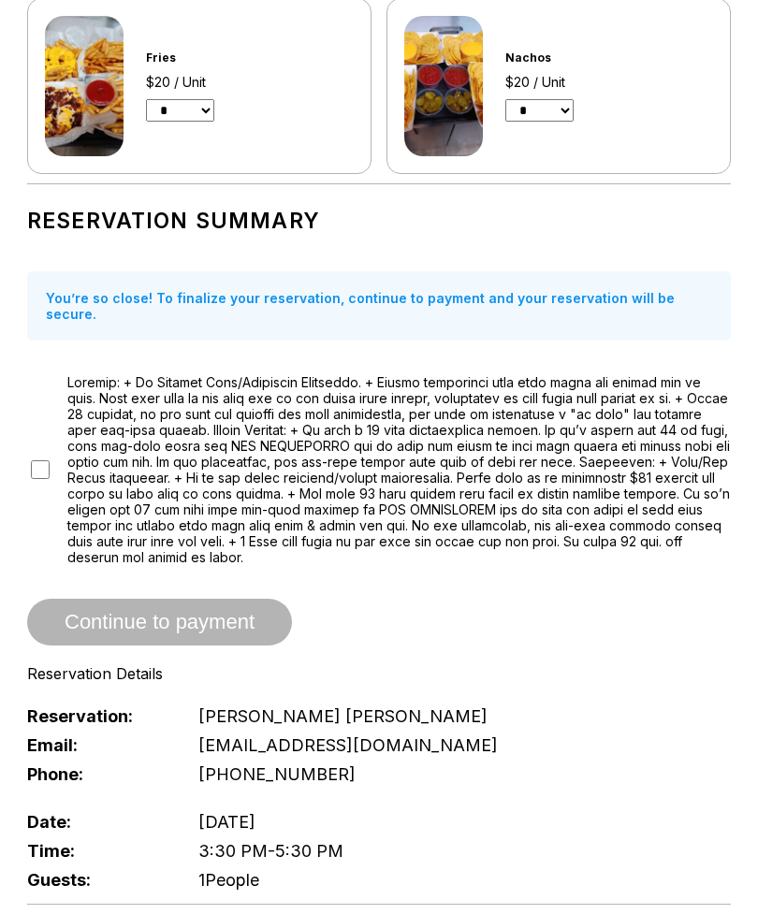
click at [17, 447] on div "Reservation slot expires in 09:30 DO YOU WANT TO PRE-ORDER FOOD AND DRINKS? Sel…" at bounding box center [379, 420] width 748 height 2028
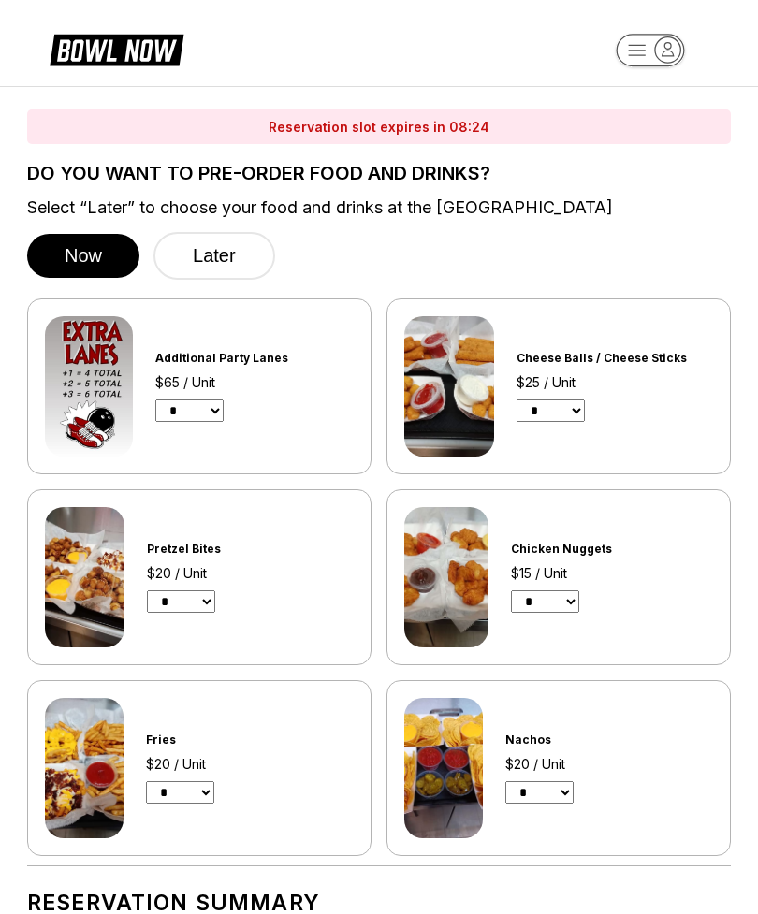
click at [179, 255] on button "Later" at bounding box center [214, 256] width 122 height 48
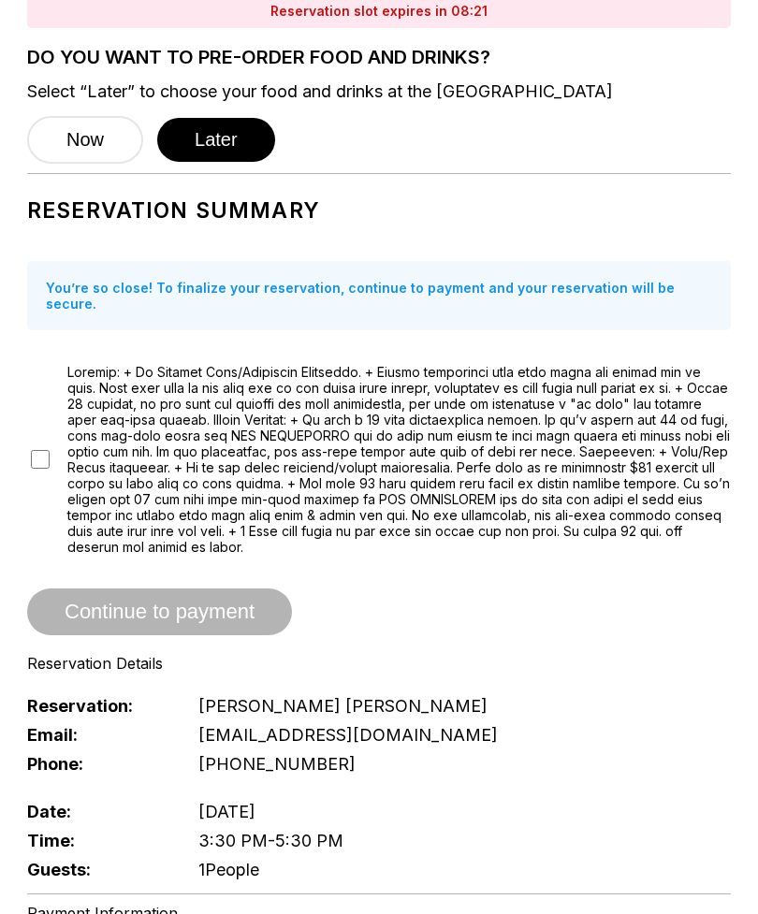
click at [56, 604] on span "Continue to payment" at bounding box center [159, 612] width 265 height 19
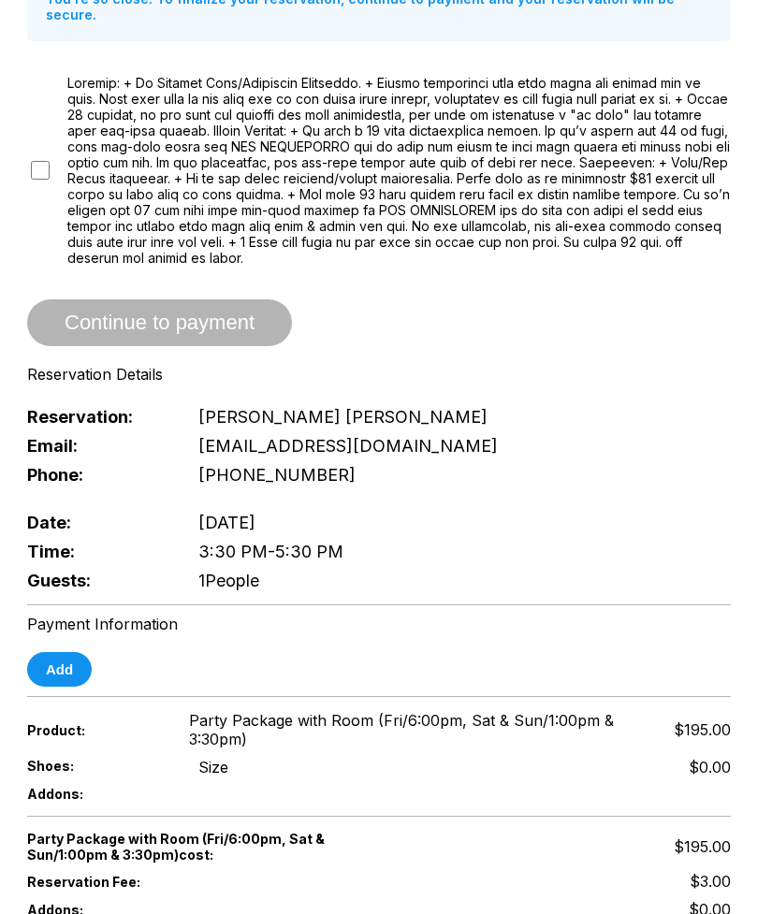
scroll to position [406, 0]
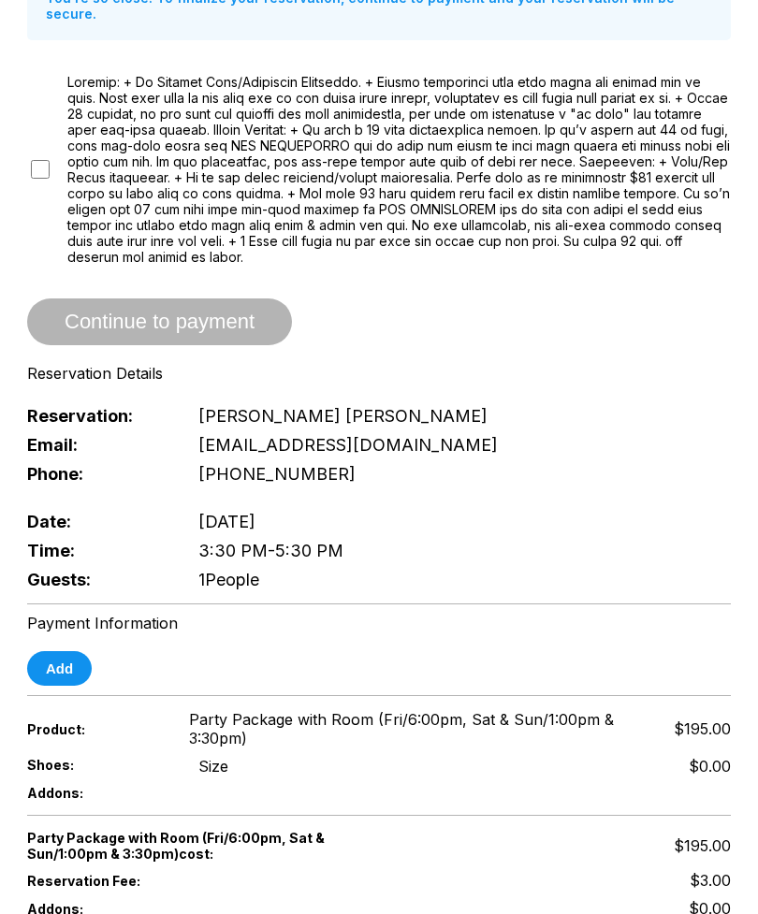
click at [58, 682] on button "Add" at bounding box center [59, 668] width 65 height 35
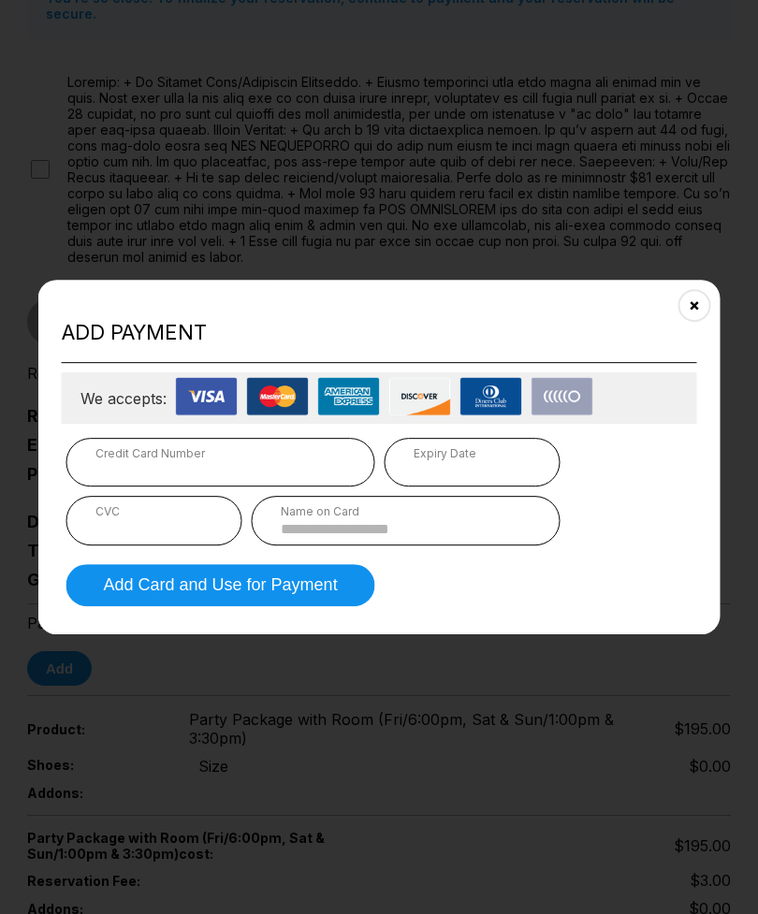
scroll to position [405, 0]
click at [693, 312] on icon "Close" at bounding box center [694, 305] width 15 height 15
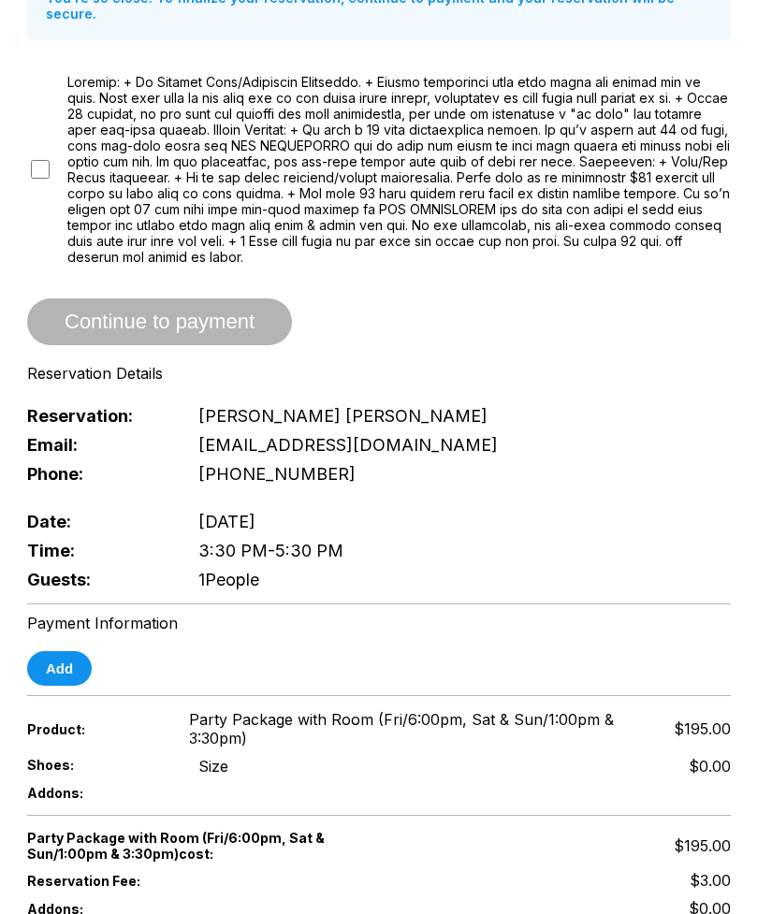
click at [718, 290] on div "Reservation Summary You’re so close! To finalize your reservation, continue to …" at bounding box center [379, 243] width 704 height 701
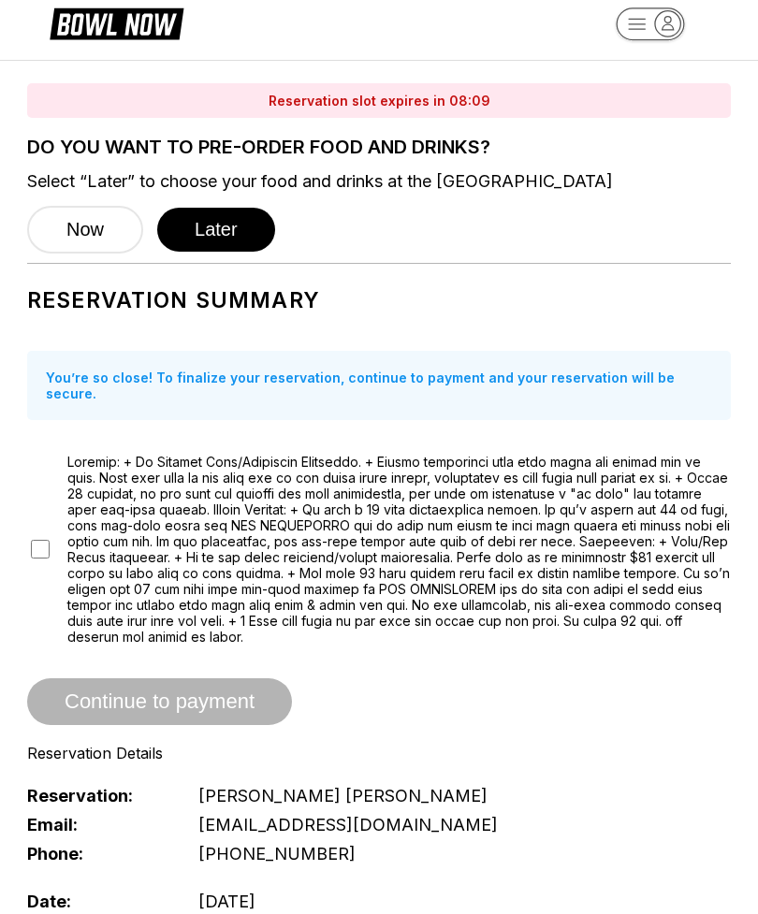
scroll to position [0, 0]
